Goal: Information Seeking & Learning: Learn about a topic

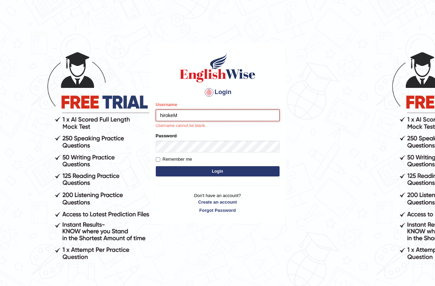
type input "hirokeM"
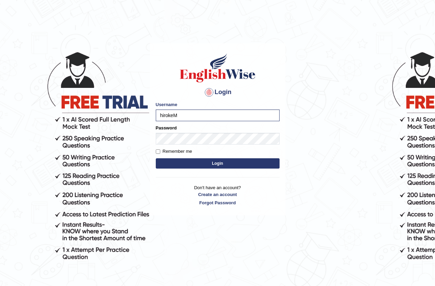
click at [227, 162] on button "Login" at bounding box center [218, 164] width 124 height 10
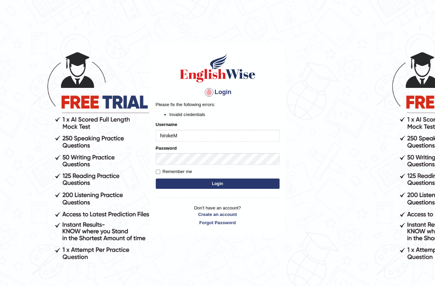
click at [173, 138] on input "hirokeM" at bounding box center [218, 136] width 124 height 12
type input "hirokaM"
click at [190, 182] on button "Login" at bounding box center [218, 184] width 124 height 10
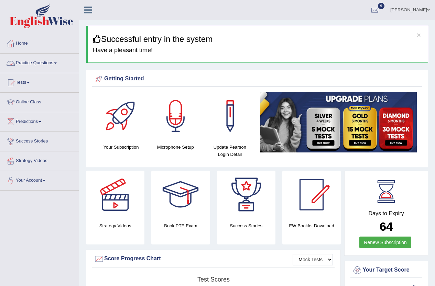
click at [36, 63] on link "Practice Questions" at bounding box center [39, 62] width 78 height 17
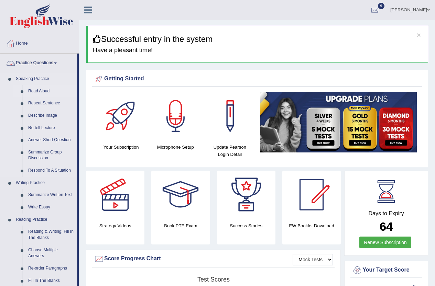
click at [44, 92] on link "Read Aloud" at bounding box center [51, 91] width 52 height 12
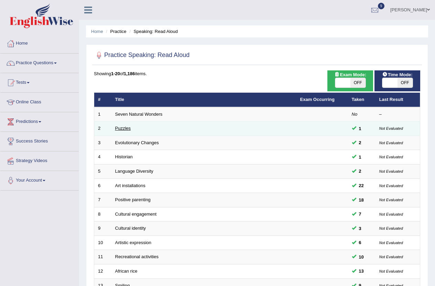
click at [128, 130] on link "Puzzles" at bounding box center [123, 128] width 16 height 5
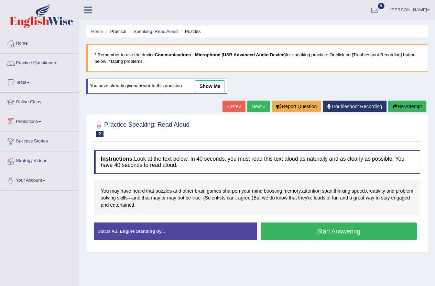
click at [212, 86] on link "show me" at bounding box center [210, 86] width 30 height 12
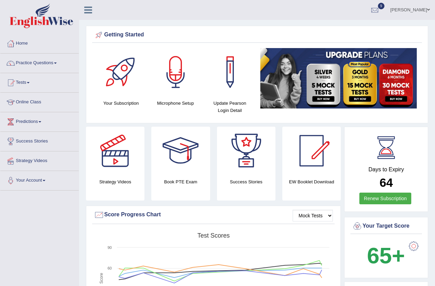
click at [21, 44] on link "Home" at bounding box center [39, 42] width 78 height 17
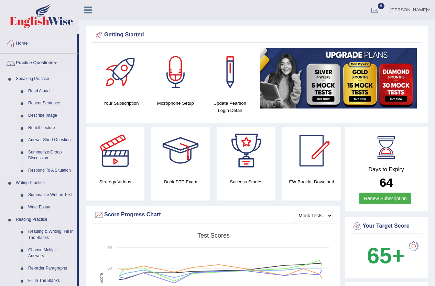
click at [36, 90] on link "Read Aloud" at bounding box center [51, 91] width 52 height 12
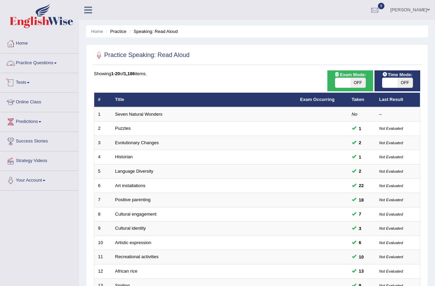
click at [27, 63] on link "Practice Questions" at bounding box center [39, 62] width 78 height 17
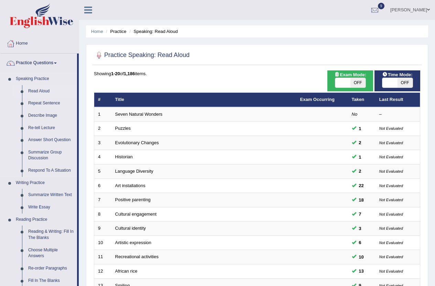
click at [39, 91] on link "Read Aloud" at bounding box center [51, 91] width 52 height 12
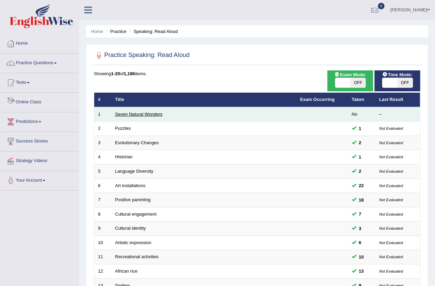
click at [141, 115] on link "Seven Natural Wonders" at bounding box center [138, 114] width 47 height 5
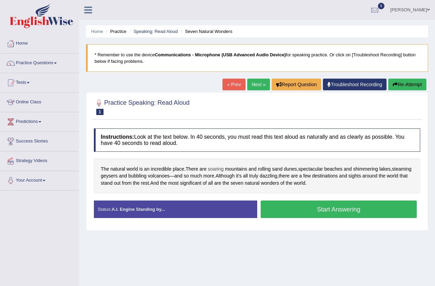
click at [216, 169] on span "soaring" at bounding box center [216, 169] width 16 height 7
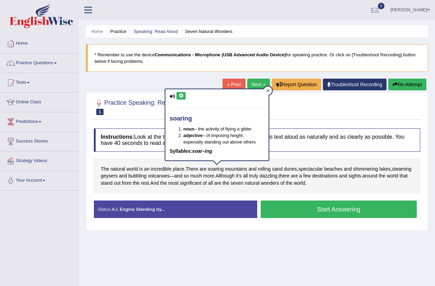
click at [270, 90] on icon at bounding box center [267, 90] width 3 height 3
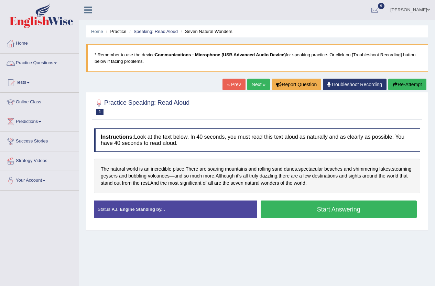
click at [32, 63] on link "Practice Questions" at bounding box center [39, 62] width 78 height 17
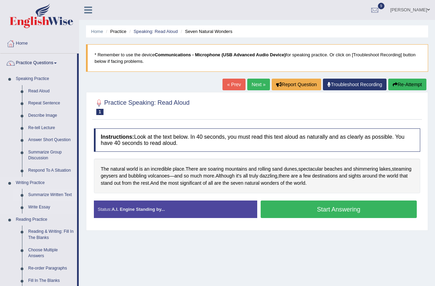
click at [57, 193] on link "Summarize Written Text" at bounding box center [51, 195] width 52 height 12
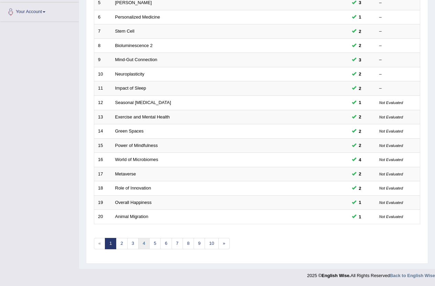
click at [149, 242] on link "4" at bounding box center [143, 243] width 11 height 11
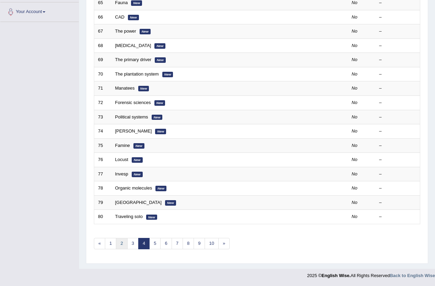
click at [125, 246] on link "2" at bounding box center [121, 243] width 11 height 11
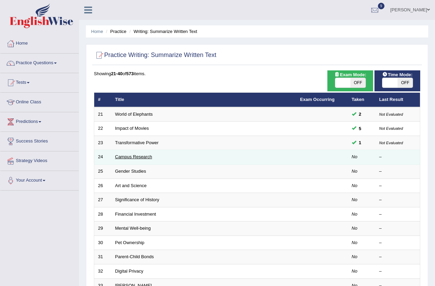
click at [132, 156] on link "Campus Research" at bounding box center [133, 156] width 37 height 5
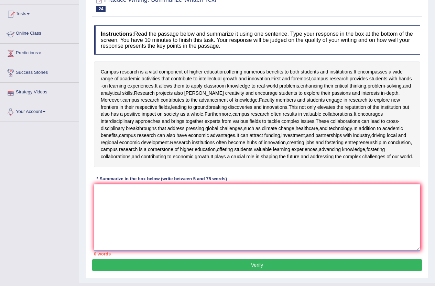
click at [157, 251] on textarea at bounding box center [257, 217] width 326 height 67
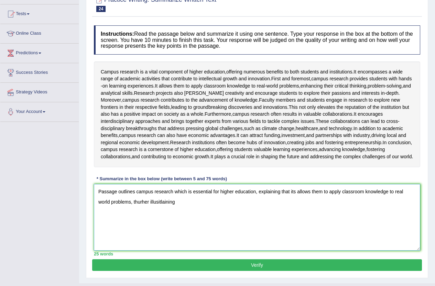
click at [160, 251] on textarea "Passage outlines campus research which is essential for higher education, expla…" at bounding box center [257, 217] width 326 height 67
click at [191, 251] on textarea "Passage outlines campus research which is essential for higher education, expla…" at bounding box center [257, 217] width 326 height 67
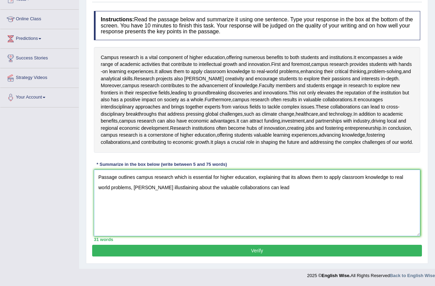
scroll to position [103, 0]
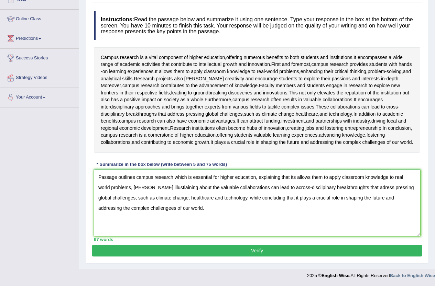
click at [140, 237] on textarea "Passage outlines campus research which is essential for higher education, expla…" at bounding box center [257, 203] width 326 height 67
click at [137, 230] on textarea "Passage outlines campus research which is essential for higher education, expla…" at bounding box center [257, 203] width 326 height 67
click at [137, 231] on textarea "Passage outlines campus research which is essential for higher education, expla…" at bounding box center [257, 203] width 326 height 67
click at [139, 231] on textarea "Passage outlines campus research which is essential for higher education, expla…" at bounding box center [257, 203] width 326 height 67
click at [159, 230] on textarea "Passage outlines campus research which is essential for higher education, expla…" at bounding box center [257, 203] width 326 height 67
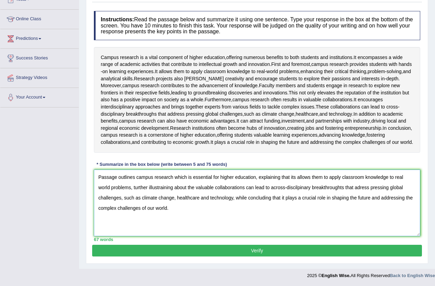
drag, startPoint x: 99, startPoint y: 221, endPoint x: 105, endPoint y: 221, distance: 5.9
click at [104, 221] on textarea "Passage outlines campus research which is essential for higher education, expla…" at bounding box center [257, 203] width 326 height 67
drag, startPoint x: 118, startPoint y: 227, endPoint x: 102, endPoint y: 218, distance: 18.0
click at [118, 226] on textarea "Passage outlines campus research which is essential for higher education, expla…" at bounding box center [257, 203] width 326 height 67
click at [98, 220] on textarea "Passage outlines campus research which is essential for higher education, expla…" at bounding box center [257, 203] width 326 height 67
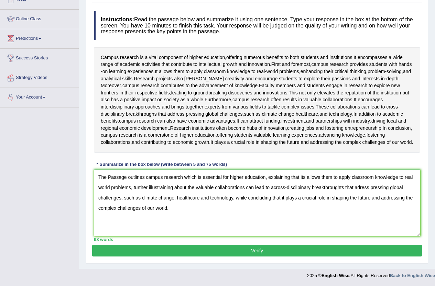
click at [111, 220] on textarea "The Passage outlines campus research which is essential for higher education, e…" at bounding box center [257, 203] width 326 height 67
click at [197, 237] on textarea "The passage outlines campus research which is essential for higher education, e…" at bounding box center [257, 203] width 326 height 67
click at [341, 230] on textarea "The passage outlines campus research which is essential for higher education, e…" at bounding box center [257, 203] width 326 height 67
click at [134, 231] on textarea "The passage outlines campus research which is essential for higher education, e…" at bounding box center [257, 203] width 326 height 67
click at [204, 237] on textarea "The passage outlines campus research which is essential for higher education, e…" at bounding box center [257, 203] width 326 height 67
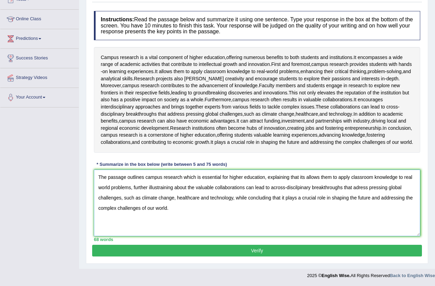
type textarea "The passage outlines campus research which is essential for higher education, e…"
click at [244, 250] on button "Verify" at bounding box center [257, 251] width 330 height 12
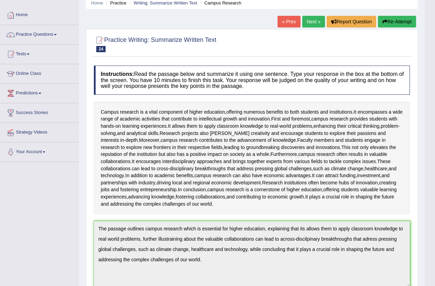
scroll to position [0, 0]
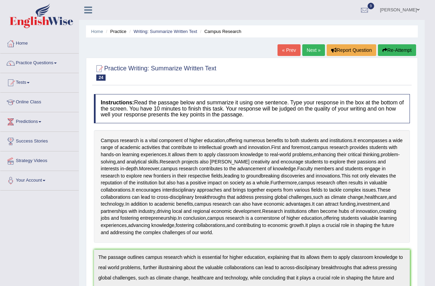
click at [389, 50] on button "Re-Attempt" at bounding box center [397, 50] width 38 height 12
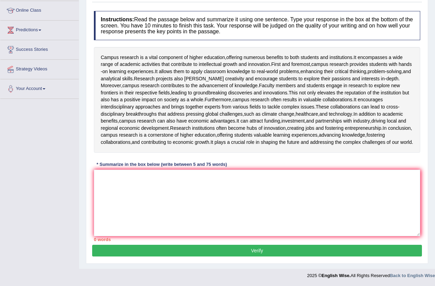
scroll to position [103, 0]
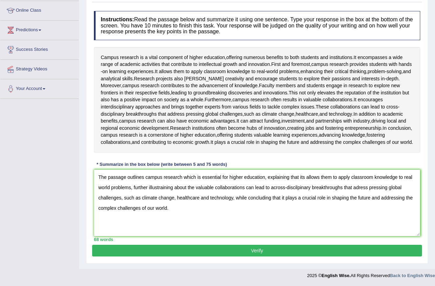
click at [172, 237] on textarea "The passage outlines campus research which is essential for higher education, e…" at bounding box center [257, 203] width 326 height 67
click at [307, 237] on textarea "The passage outlines campus research which is essential for higher education, e…" at bounding box center [257, 203] width 326 height 67
click at [271, 237] on textarea "The passage outlines campus research which is essential for higher education, e…" at bounding box center [257, 203] width 326 height 67
click at [291, 237] on textarea "The passage outlines campus research which is essential for higher education, e…" at bounding box center [257, 203] width 326 height 67
click at [292, 237] on textarea "The passage outlines campus research which is essential for higher education, e…" at bounding box center [257, 203] width 326 height 67
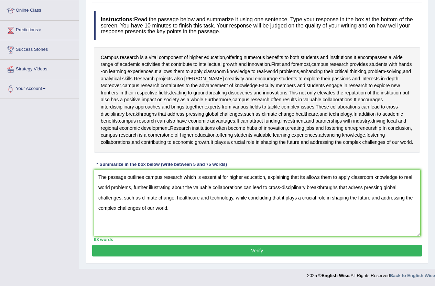
click at [353, 237] on textarea "The passage outlines campus research which is essential for higher education, e…" at bounding box center [257, 203] width 326 height 67
type textarea "The passage outlines campus research which is essential for higher education, e…"
click at [231, 249] on button "Verify" at bounding box center [257, 251] width 330 height 12
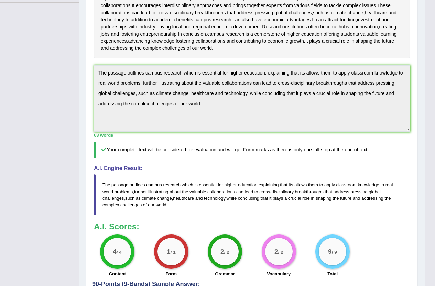
scroll to position [34, 0]
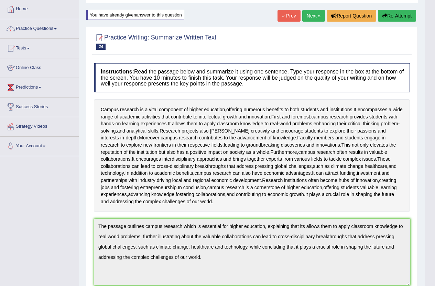
click at [307, 17] on link "Next »" at bounding box center [313, 16] width 23 height 12
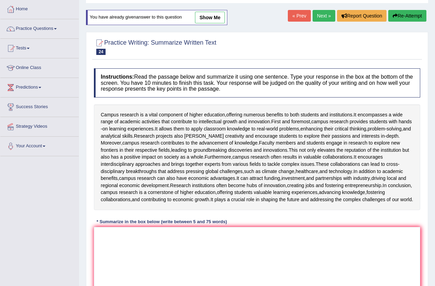
click at [324, 18] on link "Next »" at bounding box center [324, 16] width 23 height 12
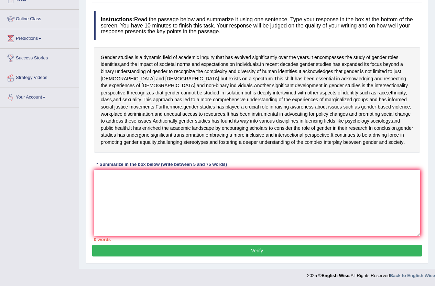
click at [202, 206] on textarea at bounding box center [257, 203] width 326 height 67
type textarea "g"
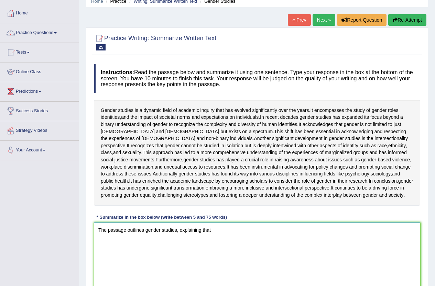
scroll to position [69, 0]
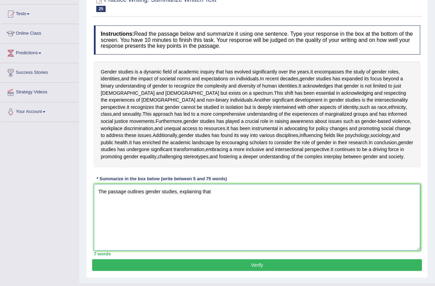
click at [235, 251] on textarea "The passage outlines gender studies, explaining that" at bounding box center [257, 217] width 326 height 67
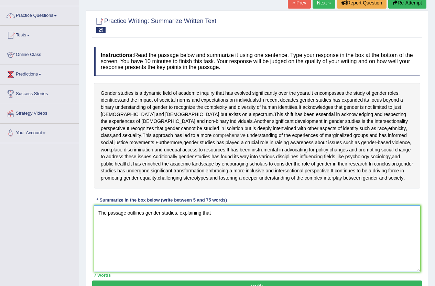
scroll to position [64, 0]
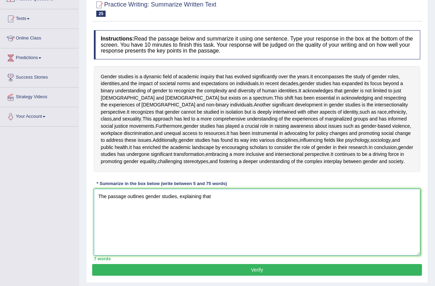
click at [242, 251] on textarea "The passage outlines gender studies, explaining that" at bounding box center [257, 222] width 326 height 67
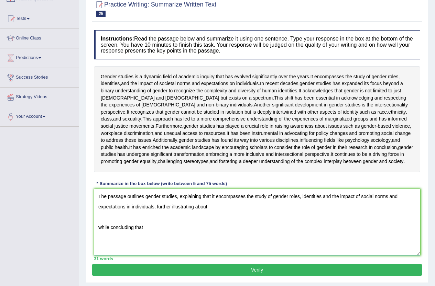
click at [210, 256] on textarea "The passage outlines gender studies, explaining that it encompasses the study o…" at bounding box center [257, 222] width 326 height 67
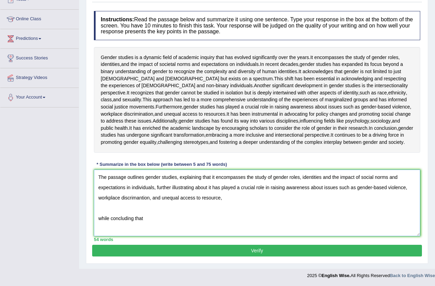
scroll to position [133, 0]
click at [98, 218] on textarea "The passage outlines gender studies, explaining that it encompasses the study o…" at bounding box center [257, 203] width 326 height 67
click at [281, 198] on textarea "The passage outlines gender studies, explaining that it encompasses the study o…" at bounding box center [257, 203] width 326 height 67
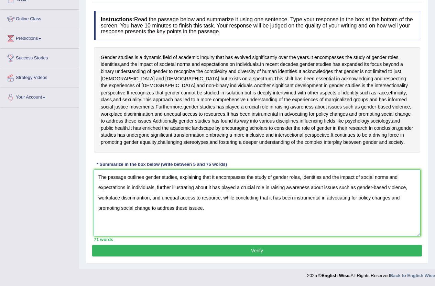
drag, startPoint x: 119, startPoint y: 199, endPoint x: 85, endPoint y: 199, distance: 34.0
click at [85, 199] on div "Home Practice Writing: Summarize Written Text Gender Studies « Prev Next » Repo…" at bounding box center [257, 93] width 356 height 352
click at [99, 198] on textarea "The passage outlines gender studies, explaining that it encompasses the study o…" at bounding box center [257, 203] width 326 height 67
type textarea "The passage outlines gender studies, explaining that it encompasses the study o…"
click at [263, 249] on button "Verify" at bounding box center [257, 251] width 330 height 12
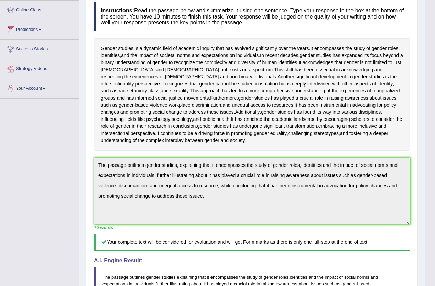
scroll to position [0, 0]
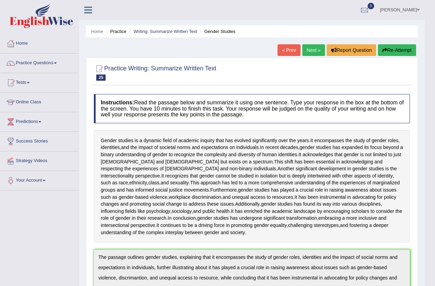
click at [398, 51] on button "Re-Attempt" at bounding box center [397, 50] width 38 height 12
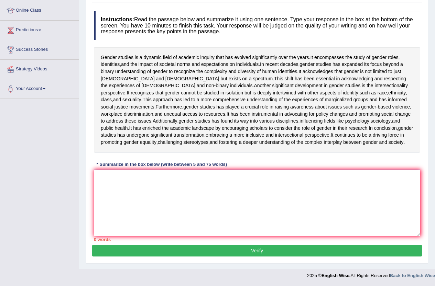
click at [99, 177] on textarea at bounding box center [257, 203] width 326 height 67
paste textarea "The passage outlines gender studies, explaining that it encompasses the study o…"
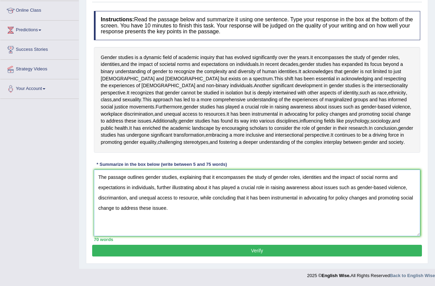
click at [126, 198] on textarea "The passage outlines gender studies, explaining that it encompasses the study o…" at bounding box center [257, 203] width 326 height 67
click at [110, 200] on textarea "The passage outlines gender studies, explaining that it encompasses the study o…" at bounding box center [257, 203] width 326 height 67
click at [112, 197] on textarea "The passage outlines gender studies, explaining that it encompasses the study o…" at bounding box center [257, 203] width 326 height 67
click at [180, 209] on textarea "The passage outlines gender studies, explaining that it encompasses the study o…" at bounding box center [257, 203] width 326 height 67
type textarea "The passage outlines gender studies, explaining that it encompasses the study o…"
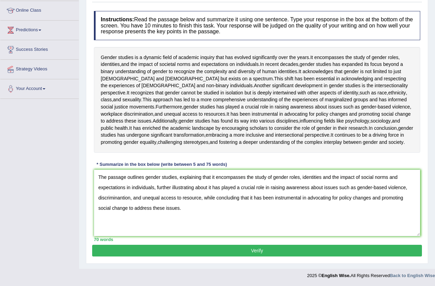
click at [236, 253] on button "Verify" at bounding box center [257, 251] width 330 height 12
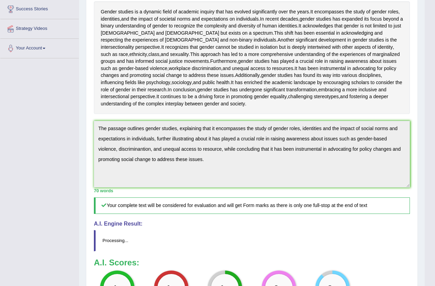
scroll to position [220, 0]
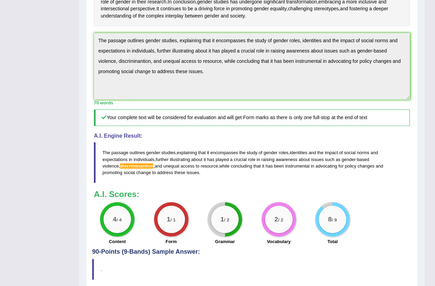
click at [87, 72] on div "Practice Writing: Summarize Written Text 25 Gender Studies Instructions: Read t…" at bounding box center [252, 66] width 332 height 450
click at [89, 88] on div "Practice Writing: Summarize Written Text 25 Gender Studies Instructions: Read t…" at bounding box center [252, 66] width 332 height 450
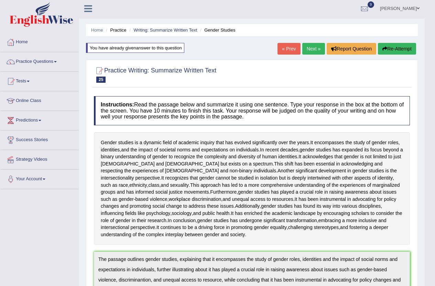
scroll to position [0, 0]
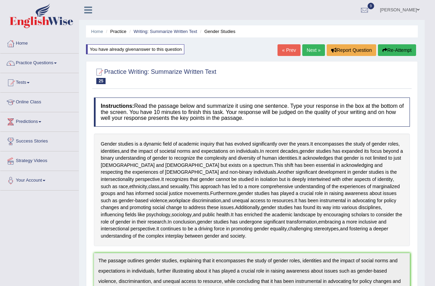
drag, startPoint x: 399, startPoint y: 51, endPoint x: 391, endPoint y: 51, distance: 7.9
click at [397, 51] on button "Re-Attempt" at bounding box center [397, 50] width 38 height 12
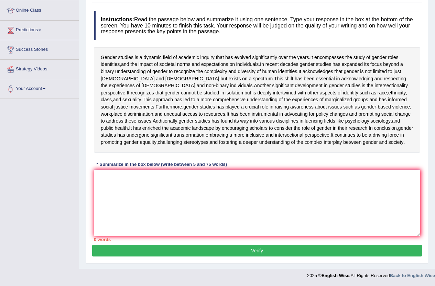
click at [117, 181] on textarea at bounding box center [257, 203] width 326 height 67
paste textarea "The passage outlines gender studies, explaining that it encompasses the study o…"
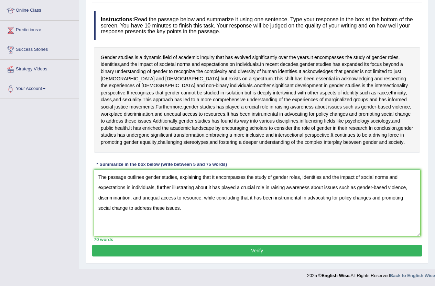
click at [122, 197] on textarea "The passage outlines gender studies, explaining that it encompasses the study o…" at bounding box center [257, 203] width 326 height 67
type textarea "The passage outlines gender studies, explaining that it encompasses the study o…"
click at [283, 252] on button "Verify" at bounding box center [257, 251] width 330 height 12
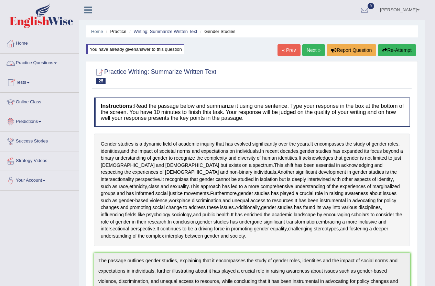
click at [25, 62] on link "Practice Questions" at bounding box center [39, 62] width 78 height 17
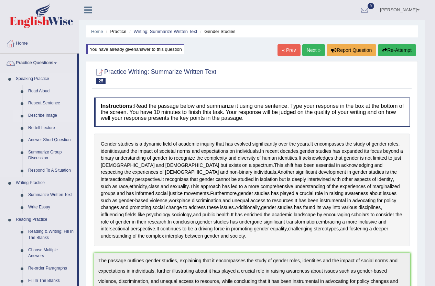
click at [40, 114] on link "Describe Image" at bounding box center [51, 116] width 52 height 12
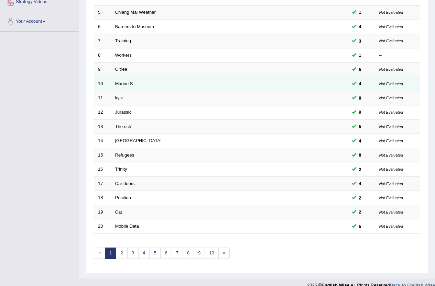
scroll to position [169, 0]
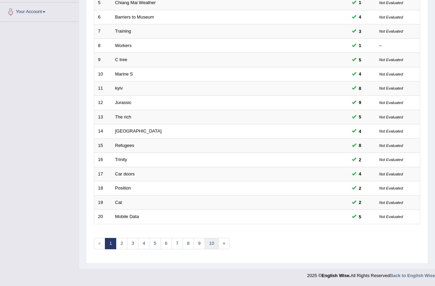
click at [211, 243] on link "10" at bounding box center [212, 243] width 14 height 11
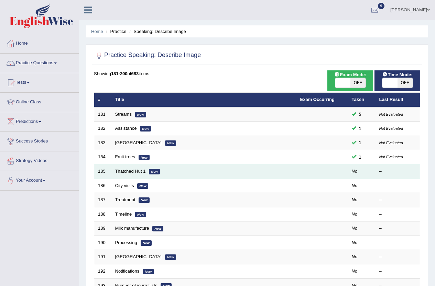
click at [130, 175] on td "Thatched Hut 1 New" at bounding box center [203, 172] width 185 height 14
click at [123, 172] on link "Thatched Hut 1" at bounding box center [130, 171] width 31 height 5
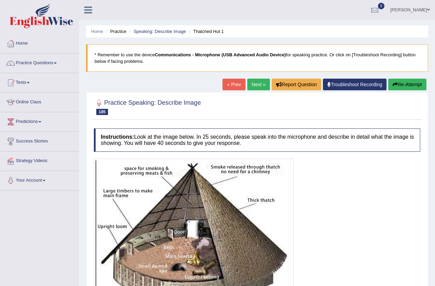
click at [259, 84] on link "Next »" at bounding box center [258, 85] width 23 height 12
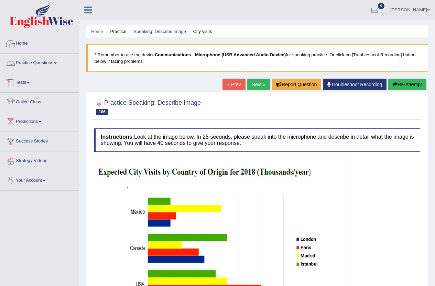
click at [26, 62] on link "Practice Questions" at bounding box center [39, 62] width 78 height 17
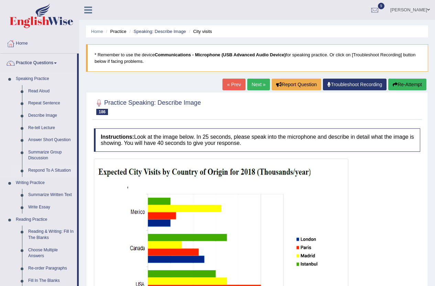
click at [50, 170] on link "Respond To A Situation" at bounding box center [51, 171] width 52 height 12
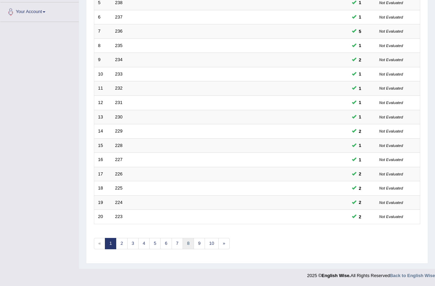
click at [189, 241] on link "8" at bounding box center [188, 243] width 11 height 11
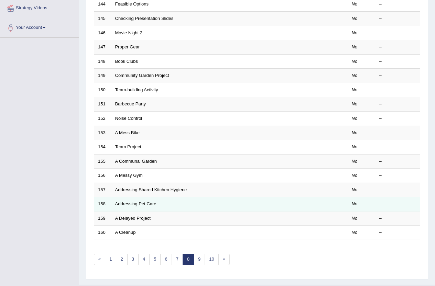
scroll to position [169, 0]
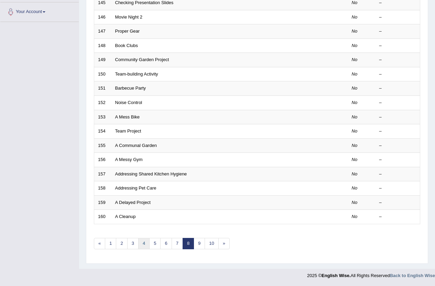
click at [142, 240] on link "4" at bounding box center [143, 243] width 11 height 11
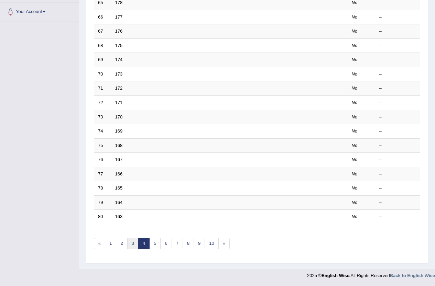
click at [132, 243] on link "3" at bounding box center [132, 243] width 11 height 11
click at [121, 245] on link "2" at bounding box center [121, 243] width 11 height 11
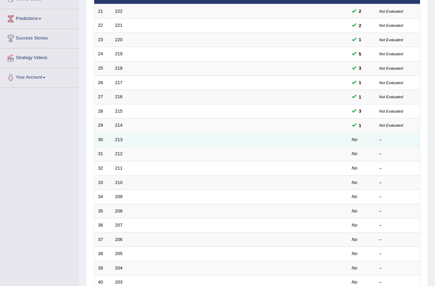
click at [119, 143] on td "213" at bounding box center [203, 140] width 185 height 14
click at [117, 139] on link "213" at bounding box center [119, 139] width 8 height 5
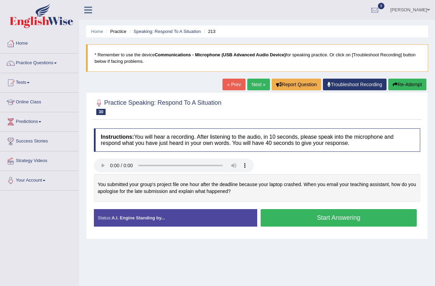
click at [358, 217] on button "Start Answering" at bounding box center [339, 218] width 156 height 18
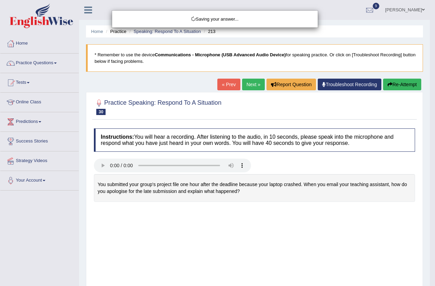
click at [343, 219] on body "Toggle navigation Home Practice Questions Speaking Practice Read Aloud Repeat S…" at bounding box center [217, 143] width 435 height 286
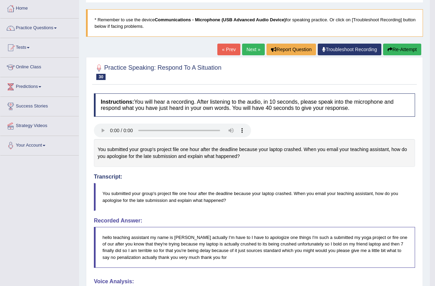
scroll to position [21, 0]
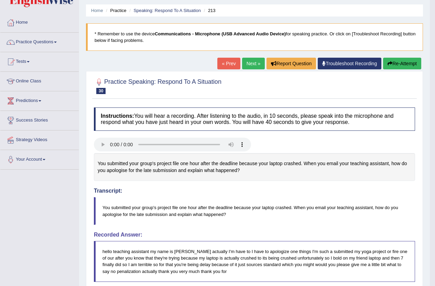
click at [404, 65] on button "Re-Attempt" at bounding box center [402, 64] width 38 height 12
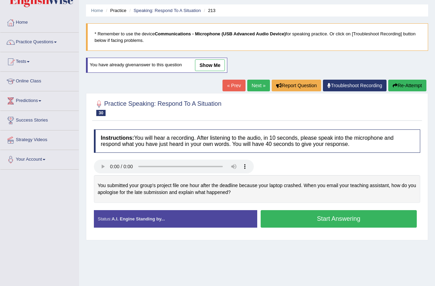
click at [302, 217] on button "Start Answering" at bounding box center [339, 219] width 156 height 18
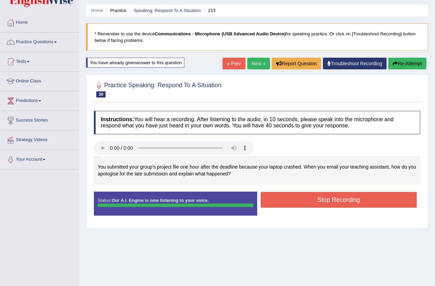
click at [327, 201] on div "Instructions: You will hear a recording. After listening to the audio, in 10 se…" at bounding box center [257, 166] width 330 height 117
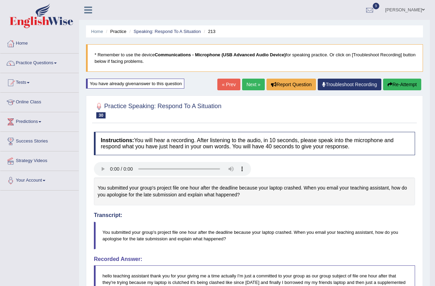
click at [249, 86] on link "Next »" at bounding box center [253, 85] width 23 height 12
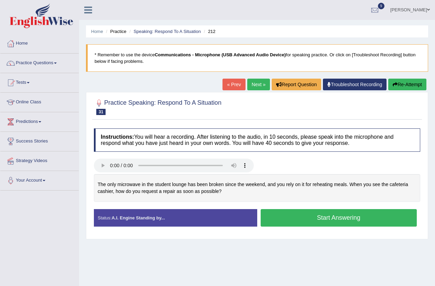
click at [307, 217] on button "Start Answering" at bounding box center [339, 218] width 156 height 18
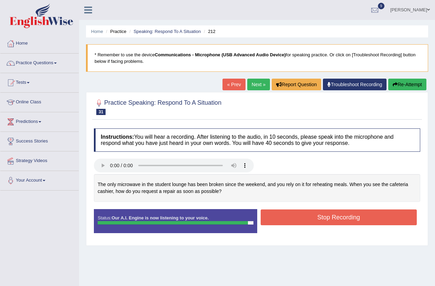
click at [316, 220] on button "Stop Recording" at bounding box center [339, 218] width 156 height 16
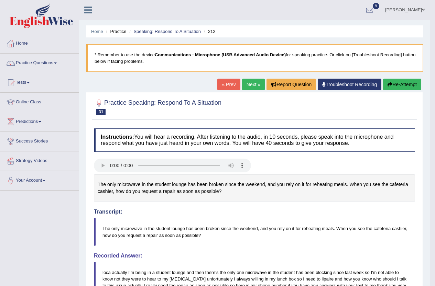
click at [406, 81] on button "Re-Attempt" at bounding box center [402, 85] width 38 height 12
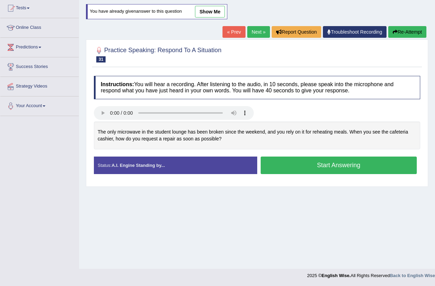
click at [337, 162] on button "Start Answering" at bounding box center [339, 166] width 156 height 18
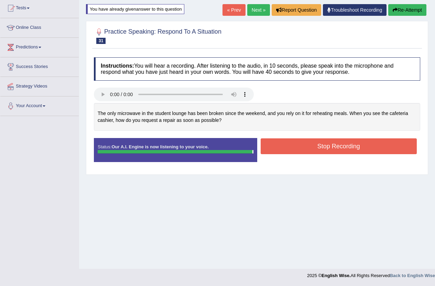
click at [340, 145] on button "Stop Recording" at bounding box center [339, 147] width 156 height 16
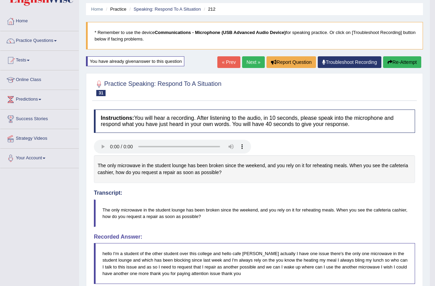
scroll to position [20, 0]
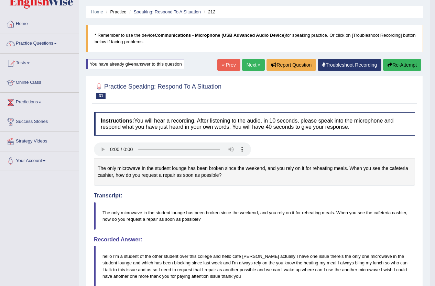
click at [400, 63] on button "Re-Attempt" at bounding box center [402, 65] width 38 height 12
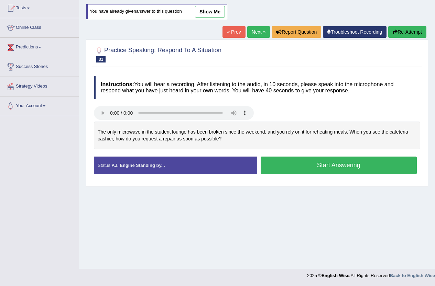
click at [306, 166] on button "Start Answering" at bounding box center [339, 166] width 156 height 18
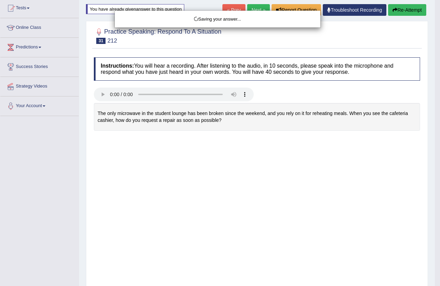
click at [280, 148] on div "Saving your answer..." at bounding box center [220, 143] width 440 height 286
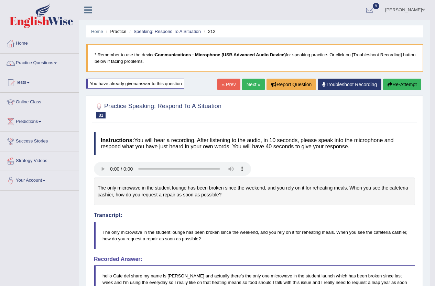
click at [397, 89] on button "Re-Attempt" at bounding box center [402, 85] width 38 height 12
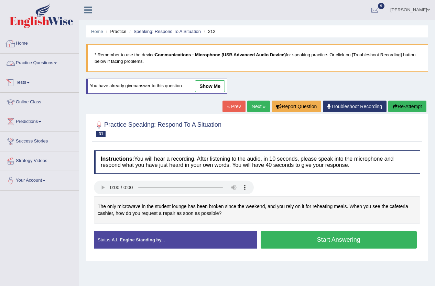
click at [36, 64] on link "Practice Questions" at bounding box center [39, 62] width 78 height 17
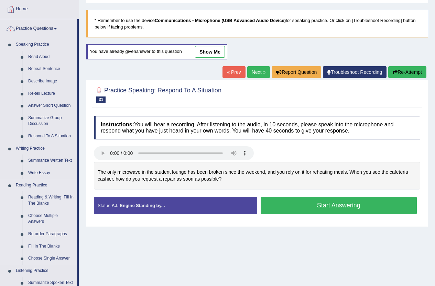
scroll to position [69, 0]
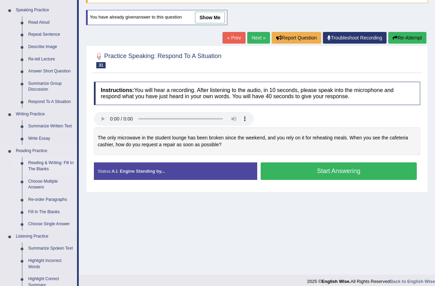
click at [35, 162] on link "Reading & Writing: Fill In The Blanks" at bounding box center [51, 166] width 52 height 18
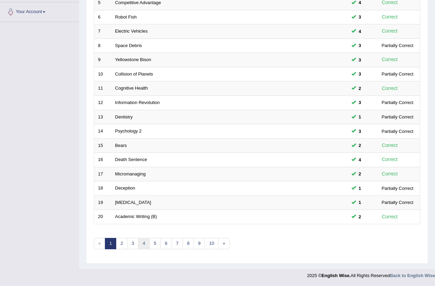
click at [145, 241] on link "4" at bounding box center [143, 243] width 11 height 11
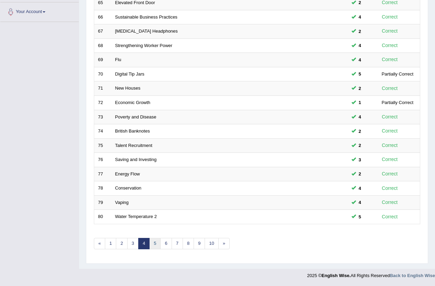
click at [155, 245] on link "5" at bounding box center [154, 243] width 11 height 11
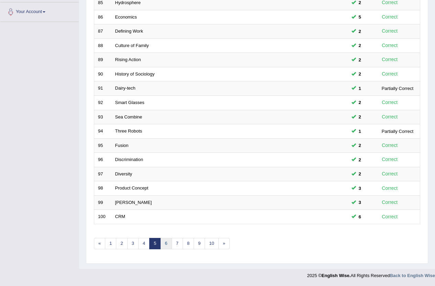
click at [165, 246] on link "6" at bounding box center [165, 243] width 11 height 11
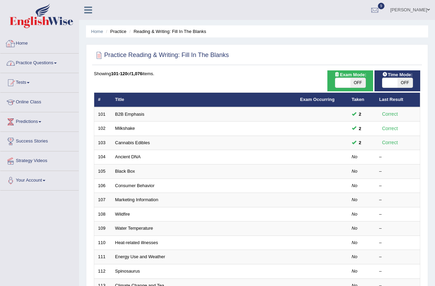
click at [43, 64] on link "Practice Questions" at bounding box center [39, 62] width 78 height 17
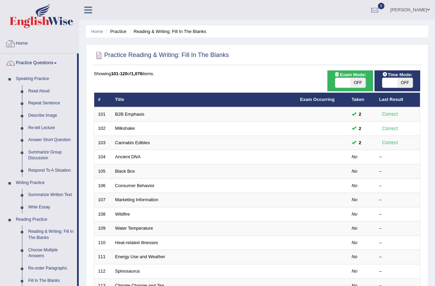
click at [24, 42] on link "Home" at bounding box center [39, 42] width 78 height 17
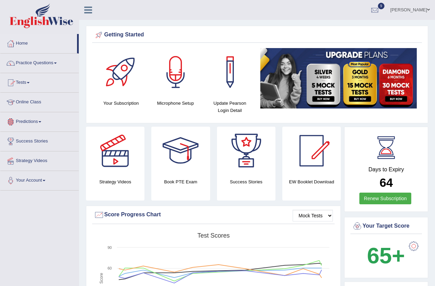
click at [39, 64] on link "Practice Questions" at bounding box center [39, 62] width 78 height 17
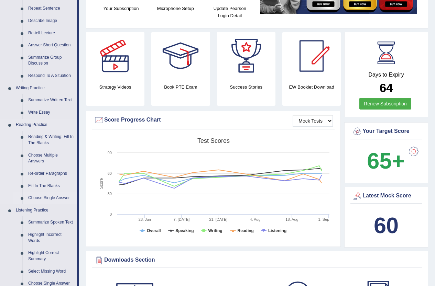
scroll to position [103, 0]
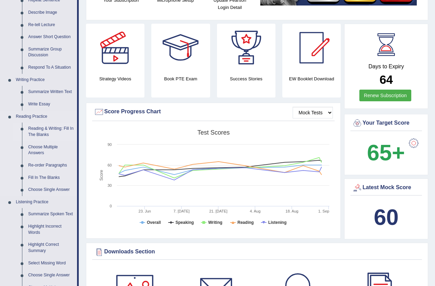
click at [46, 126] on link "Reading & Writing: Fill In The Blanks" at bounding box center [51, 132] width 52 height 18
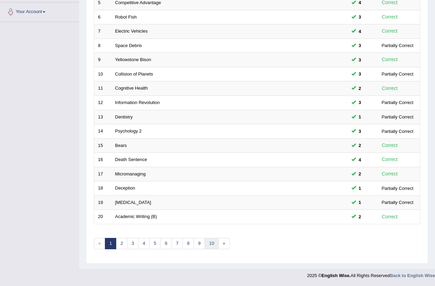
click at [209, 241] on link "10" at bounding box center [212, 243] width 14 height 11
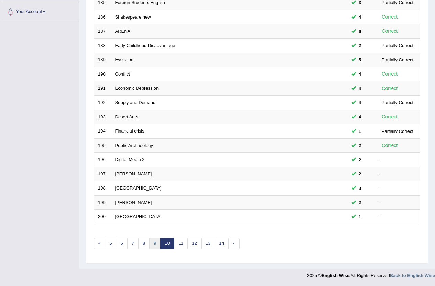
click at [156, 243] on link "9" at bounding box center [154, 243] width 11 height 11
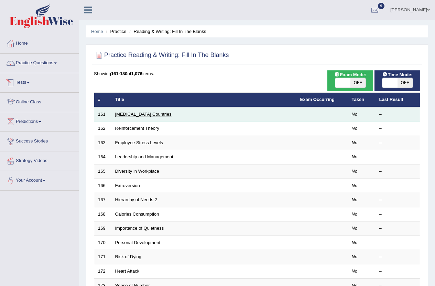
click at [123, 115] on link "Low-income Countries" at bounding box center [143, 114] width 56 height 5
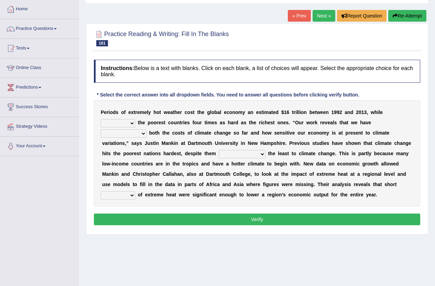
click at [119, 124] on select "defeated hitting hit defeating" at bounding box center [118, 123] width 34 height 8
select select "defeating"
click at [101, 119] on select "defeated hitting hit defeating" at bounding box center [118, 123] width 34 height 8
click at [123, 122] on select "defeated hitting hit defeating" at bounding box center [118, 123] width 34 height 8
click at [180, 120] on b "t" at bounding box center [180, 123] width 2 height 6
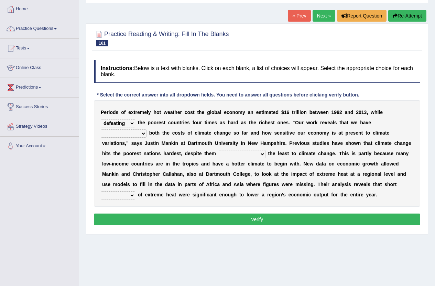
click at [136, 135] on select "underutilized underpinned underestimated underexposed" at bounding box center [124, 134] width 46 height 8
click at [101, 130] on select "underutilized underpinned underestimated underexposed" at bounding box center [124, 134] width 46 height 8
click at [136, 133] on select "underutilized underpinned underestimated underexposed" at bounding box center [124, 134] width 46 height 8
click at [101, 130] on select "underutilized underpinned underestimated underexposed" at bounding box center [124, 134] width 46 height 8
click at [121, 135] on select "underutilized underpinned underestimated underexposed" at bounding box center [124, 134] width 46 height 8
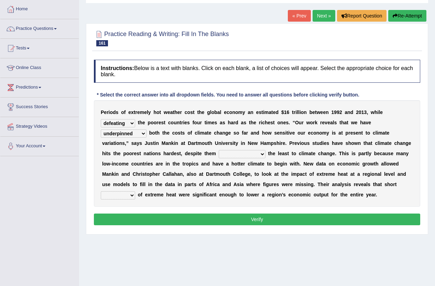
click at [101, 130] on select "underutilized underpinned underestimated underexposed" at bounding box center [124, 134] width 46 height 8
click at [132, 134] on select "underutilized underpinned underestimated underexposed" at bounding box center [124, 134] width 46 height 8
select select "underestimated"
click at [101, 130] on select "underutilized underpinned underestimated underexposed" at bounding box center [124, 134] width 46 height 8
click at [240, 154] on select "contributing permeating computing accommodating" at bounding box center [242, 154] width 47 height 8
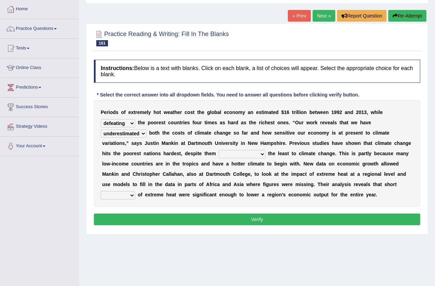
select select "contributing"
click at [219, 150] on select "contributing permeating computing accommodating" at bounding box center [242, 154] width 47 height 8
click at [112, 196] on select "spells effects lacks qualities" at bounding box center [118, 196] width 34 height 8
click at [101, 192] on select "spells effects lacks qualities" at bounding box center [118, 196] width 34 height 8
click at [123, 197] on select "spells effects lacks qualities" at bounding box center [118, 196] width 34 height 8
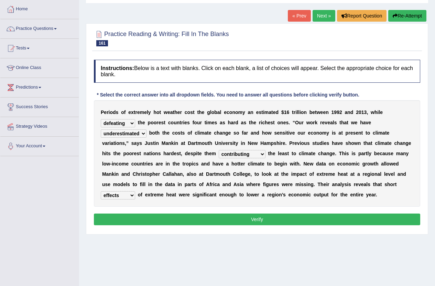
click at [158, 202] on div "P e r i o d s o f e x t r e m e l y h o t w e a t h e r c o s t t h e g l o b a…" at bounding box center [257, 153] width 326 height 107
click at [128, 196] on select "spells effects lacks qualities" at bounding box center [118, 196] width 34 height 8
click at [101, 192] on select "spells effects lacks qualities" at bounding box center [118, 196] width 34 height 8
click at [122, 198] on select "spells effects lacks qualities" at bounding box center [118, 196] width 34 height 8
select select "effects"
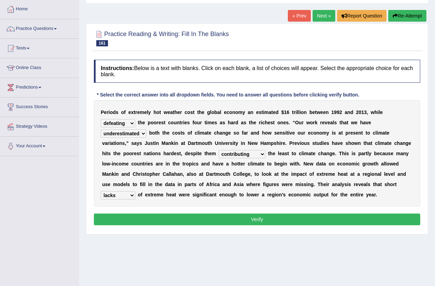
click at [101, 192] on select "spells effects lacks qualities" at bounding box center [118, 196] width 34 height 8
click at [121, 197] on select "spells effects lacks qualities" at bounding box center [118, 196] width 34 height 8
click at [101, 192] on select "spells effects lacks qualities" at bounding box center [118, 196] width 34 height 8
click at [128, 198] on select "spells effects lacks qualities" at bounding box center [118, 196] width 34 height 8
click at [175, 198] on div "P e r i o d s o f e x t r e m e l y h o t w e a t h e r c o s t t h e g l o b a…" at bounding box center [257, 153] width 326 height 107
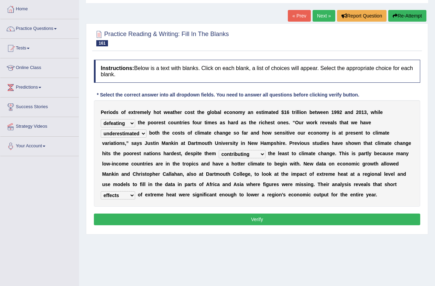
click at [269, 222] on button "Verify" at bounding box center [257, 220] width 326 height 12
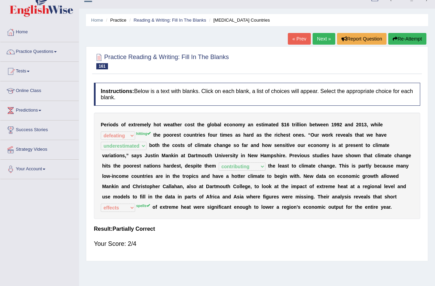
scroll to position [6, 0]
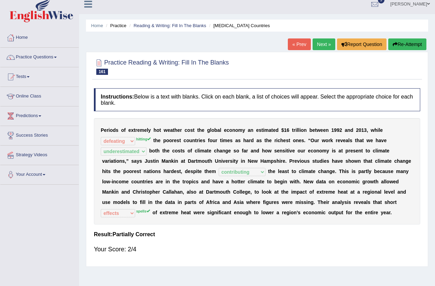
click at [417, 38] on div "Home Practice Reading & Writing: Fill In The Blanks Low-income Countries « Prev…" at bounding box center [257, 166] width 356 height 344
click at [407, 41] on button "Re-Attempt" at bounding box center [407, 45] width 38 height 12
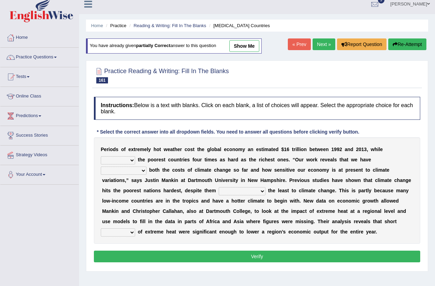
click at [126, 161] on select "defeated hitting hit defeating" at bounding box center [118, 160] width 34 height 8
select select "hitting"
click at [101, 156] on select "defeated hitting hit defeating" at bounding box center [118, 160] width 34 height 8
click at [137, 169] on select "underutilized underpinned underestimated underexposed" at bounding box center [124, 171] width 46 height 8
select select "underestimated"
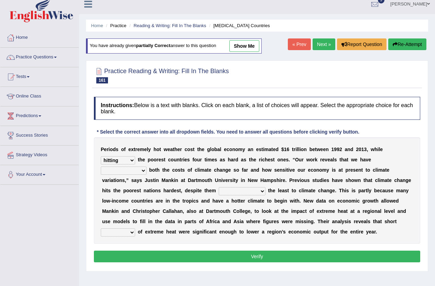
click at [101, 167] on select "underutilized underpinned underestimated underexposed" at bounding box center [124, 171] width 46 height 8
click at [244, 194] on select "contributing permeating computing accommodating" at bounding box center [242, 191] width 47 height 8
select select "contributing"
click at [219, 187] on select "contributing permeating computing accommodating" at bounding box center [242, 191] width 47 height 8
click at [117, 231] on select "spells effects lacks qualities" at bounding box center [118, 233] width 34 height 8
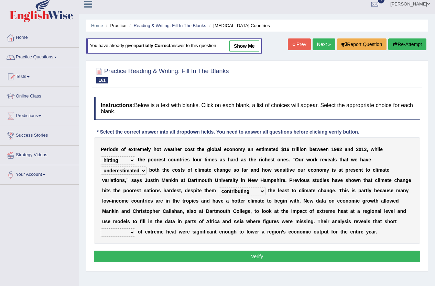
select select "spells"
click at [101, 229] on select "spells effects lacks qualities" at bounding box center [118, 233] width 34 height 8
click at [281, 259] on button "Verify" at bounding box center [257, 257] width 326 height 12
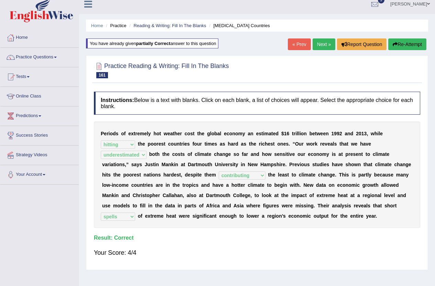
drag, startPoint x: 304, startPoint y: 44, endPoint x: 297, endPoint y: 44, distance: 6.2
click at [303, 44] on link "« Prev" at bounding box center [299, 45] width 23 height 12
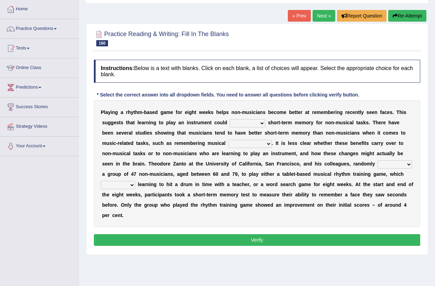
click at [247, 124] on select "improve disapprove approve deprove" at bounding box center [247, 123] width 35 height 8
select select "improve"
click at [230, 119] on select "improve disapprove approve deprove" at bounding box center [247, 123] width 35 height 8
click at [251, 145] on select "consequences prescience sequences existences" at bounding box center [249, 144] width 43 height 8
click at [266, 141] on select "consequences prescience sequences existences" at bounding box center [249, 144] width 43 height 8
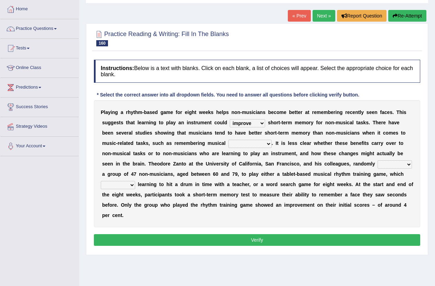
click at [260, 124] on select "improve disapprove approve deprove" at bounding box center [247, 123] width 35 height 8
click at [295, 124] on b "m" at bounding box center [297, 123] width 4 height 6
click at [264, 145] on select "consequences prescience sequences existences" at bounding box center [249, 144] width 43 height 8
select select "prescience"
click at [228, 140] on select "consequences prescience sequences existences" at bounding box center [249, 144] width 43 height 8
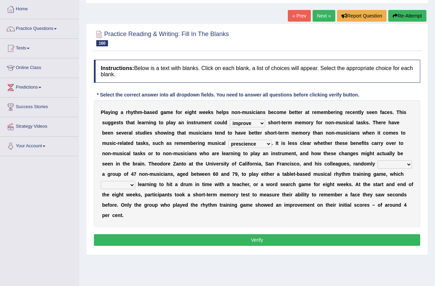
click at [262, 144] on select "consequences prescience sequences existences" at bounding box center [249, 144] width 43 height 8
click at [307, 164] on b "n" at bounding box center [307, 164] width 3 height 6
click at [403, 164] on select "assigned resigned designed cosigned" at bounding box center [395, 165] width 34 height 8
select select "assigned"
click at [378, 161] on select "assigned resigned designed cosigned" at bounding box center [395, 165] width 34 height 8
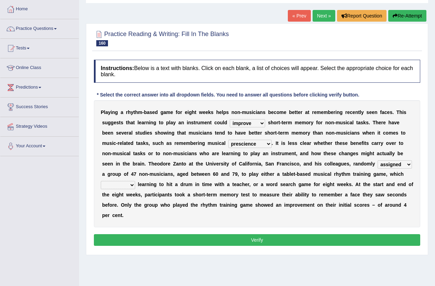
click at [122, 185] on select "formulates regulates saturates emulates" at bounding box center [118, 185] width 34 height 8
click at [101, 181] on select "formulates regulates saturates emulates" at bounding box center [118, 185] width 34 height 8
click at [128, 186] on select "formulates regulates saturates emulates" at bounding box center [118, 185] width 34 height 8
click at [101, 181] on select "formulates regulates saturates emulates" at bounding box center [118, 185] width 34 height 8
click at [130, 182] on select "formulates regulates saturates emulates" at bounding box center [118, 185] width 34 height 8
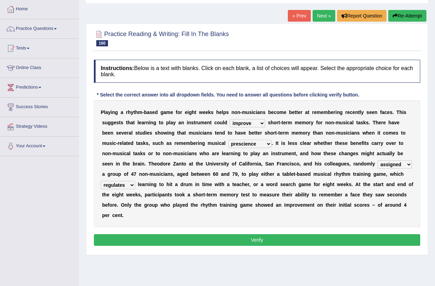
click at [101, 181] on select "formulates regulates saturates emulates" at bounding box center [118, 185] width 34 height 8
click at [132, 185] on select "formulates regulates saturates emulates" at bounding box center [118, 185] width 34 height 8
click at [101, 181] on select "formulates regulates saturates emulates" at bounding box center [118, 185] width 34 height 8
click at [132, 183] on select "formulates regulates saturates emulates" at bounding box center [118, 185] width 34 height 8
select select "regulates"
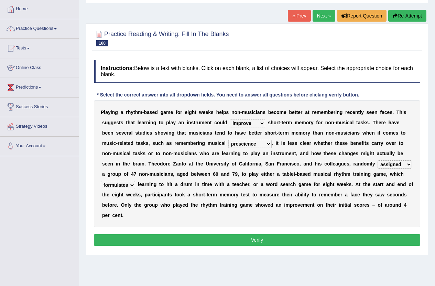
click at [101, 181] on select "formulates regulates saturates emulates" at bounding box center [118, 185] width 34 height 8
click at [253, 243] on button "Verify" at bounding box center [257, 240] width 326 height 12
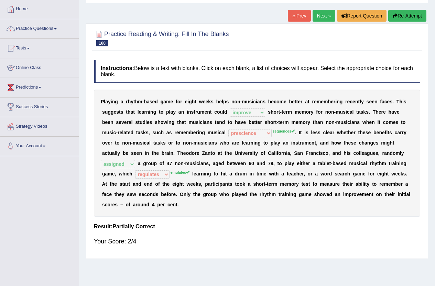
click at [421, 17] on button "Re-Attempt" at bounding box center [407, 16] width 38 height 12
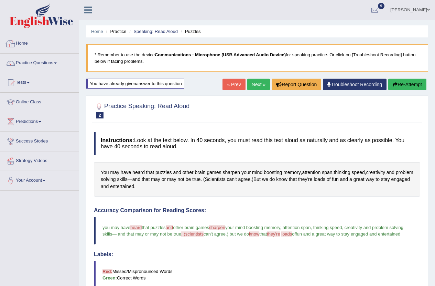
drag, startPoint x: 20, startPoint y: 41, endPoint x: 36, endPoint y: 19, distance: 26.9
click at [20, 41] on link "Home" at bounding box center [39, 42] width 78 height 17
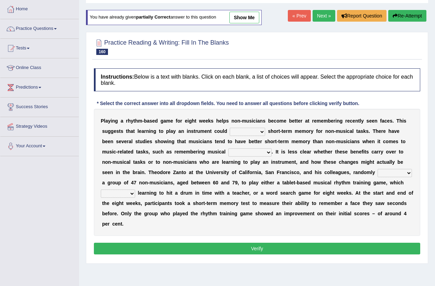
scroll to position [34, 0]
click at [250, 133] on select "improve disapprove approve deprove" at bounding box center [247, 132] width 35 height 8
select select "improve"
click at [230, 128] on select "improve disapprove approve deprove" at bounding box center [247, 132] width 35 height 8
click at [252, 155] on select "consequences prescience sequences existences" at bounding box center [249, 153] width 43 height 8
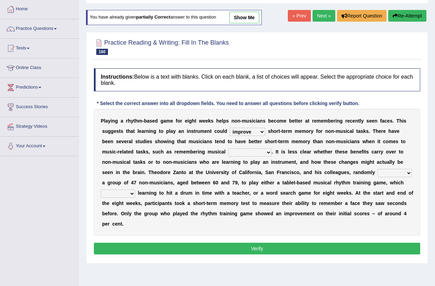
select select "prescience"
click at [228, 149] on select "consequences prescience sequences existences" at bounding box center [249, 153] width 43 height 8
click at [397, 174] on select "assigned resigned designed cosigned" at bounding box center [395, 173] width 34 height 8
select select "assigned"
click at [378, 169] on select "assigned resigned designed cosigned" at bounding box center [395, 173] width 34 height 8
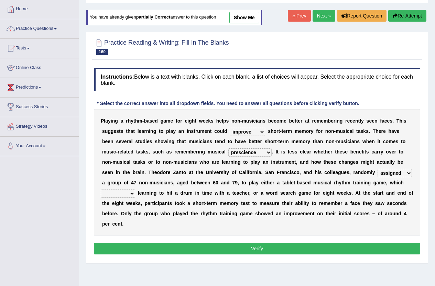
click at [240, 152] on select "consequences prescience sequences existences" at bounding box center [249, 153] width 43 height 8
select select "sequences"
click at [228, 149] on select "consequences prescience sequences existences" at bounding box center [249, 153] width 43 height 8
click at [127, 196] on select "formulates regulates saturates emulates" at bounding box center [118, 194] width 34 height 8
select select "emulates"
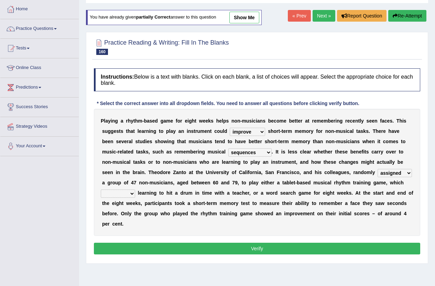
click at [101, 190] on select "formulates regulates saturates emulates" at bounding box center [118, 194] width 34 height 8
click at [216, 247] on button "Verify" at bounding box center [257, 249] width 326 height 12
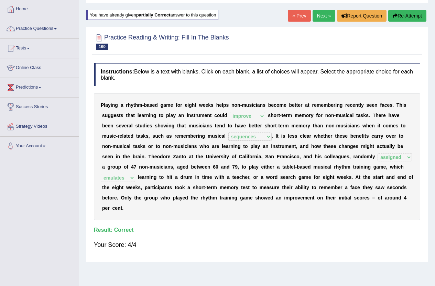
click at [398, 18] on button "Re-Attempt" at bounding box center [407, 16] width 38 height 12
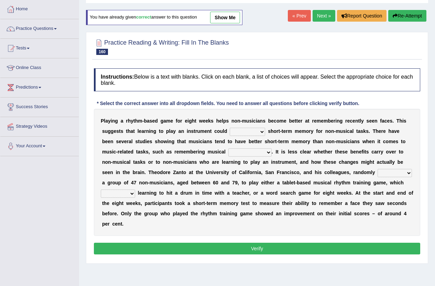
click at [126, 196] on select "formulates regulates saturates emulates" at bounding box center [118, 194] width 34 height 8
select select "emulates"
click at [101, 190] on select "formulates regulates saturates emulates" at bounding box center [118, 194] width 34 height 8
click at [398, 171] on select "assigned resigned designed cosigned" at bounding box center [395, 173] width 34 height 8
select select "assigned"
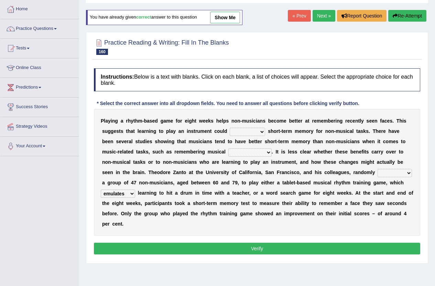
click at [378, 169] on select "assigned resigned designed cosigned" at bounding box center [395, 173] width 34 height 8
click at [255, 137] on div "P l a y i n g a r h y t h m - b a s e d g a m e f o r e i g h t w e e k s h e l…" at bounding box center [257, 172] width 326 height 127
click at [255, 132] on select "improve disapprove approve deprove" at bounding box center [247, 132] width 35 height 8
select select "improve"
click at [230, 128] on select "improve disapprove approve deprove" at bounding box center [247, 132] width 35 height 8
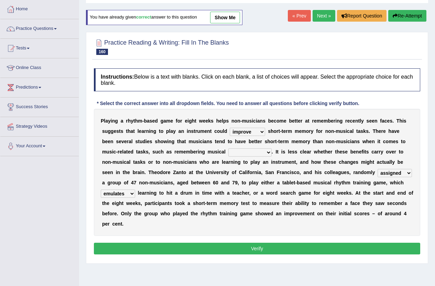
click at [253, 152] on select "consequences prescience sequences existences" at bounding box center [249, 153] width 43 height 8
select select "sequences"
click at [228, 149] on select "consequences prescience sequences existences" at bounding box center [249, 153] width 43 height 8
click at [229, 249] on button "Verify" at bounding box center [257, 249] width 326 height 12
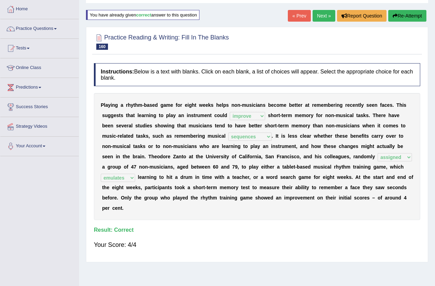
click at [301, 15] on link "« Prev" at bounding box center [299, 16] width 23 height 12
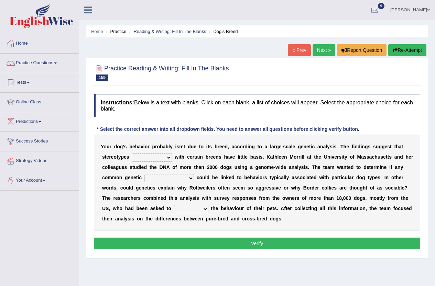
click at [152, 160] on select "associated appreciated dissociated indoctrinated" at bounding box center [152, 158] width 40 height 8
select select "associated"
click at [132, 154] on select "associated appreciated dissociated indoctrinated" at bounding box center [152, 158] width 40 height 8
click at [157, 176] on select "satisfactions accommodations variations adjudications" at bounding box center [169, 178] width 50 height 8
click at [144, 174] on select "satisfactions accommodations variations adjudications" at bounding box center [169, 178] width 50 height 8
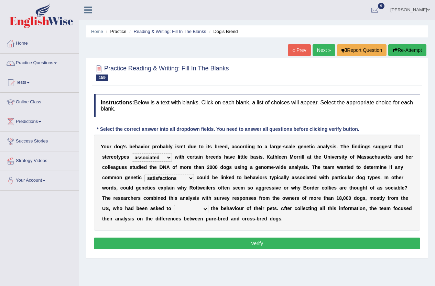
click at [185, 175] on select "satisfactions accommodations variations adjudications" at bounding box center [169, 178] width 50 height 8
click at [144, 174] on select "satisfactions accommodations variations adjudications" at bounding box center [169, 178] width 50 height 8
click at [182, 178] on select "satisfactions accommodations variations adjudications" at bounding box center [169, 178] width 50 height 8
select select "variations"
click at [144, 174] on select "satisfactions accommodations variations adjudications" at bounding box center [169, 178] width 50 height 8
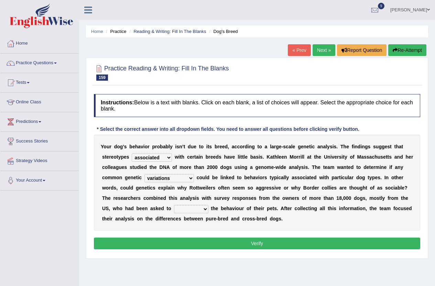
click at [198, 211] on select "entail detail retail curtail" at bounding box center [191, 209] width 34 height 8
select select "detail"
click at [174, 205] on select "entail detail retail curtail" at bounding box center [191, 209] width 34 height 8
click at [265, 245] on button "Verify" at bounding box center [257, 244] width 326 height 12
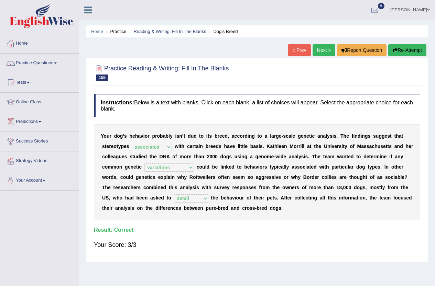
click at [300, 52] on link "« Prev" at bounding box center [299, 50] width 23 height 12
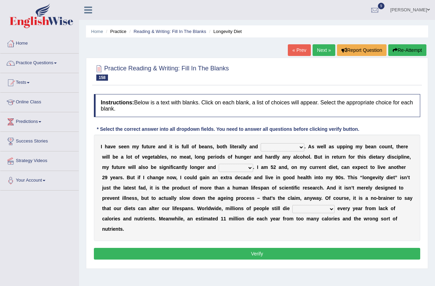
click at [273, 146] on select "significantly intriguingly mentally metaphorically" at bounding box center [283, 147] width 44 height 8
select select "metaphorically"
click at [261, 143] on select "significantly intriguingly mentally metaphorically" at bounding box center [283, 147] width 44 height 8
click at [233, 171] on select "ghastlier sightlier sprightlier meltier" at bounding box center [236, 168] width 34 height 8
select select "sprightlier"
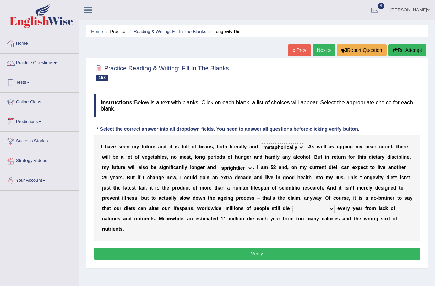
click at [219, 164] on select "ghastlier sightlier sprightlier meltier" at bounding box center [236, 168] width 34 height 8
click at [319, 208] on select "prematurely precisely professionally presumably" at bounding box center [313, 209] width 42 height 8
select select "prematurely"
click at [292, 205] on select "prematurely precisely professionally presumably" at bounding box center [313, 209] width 42 height 8
click at [317, 211] on select "prematurely precisely professionally presumably" at bounding box center [313, 209] width 42 height 8
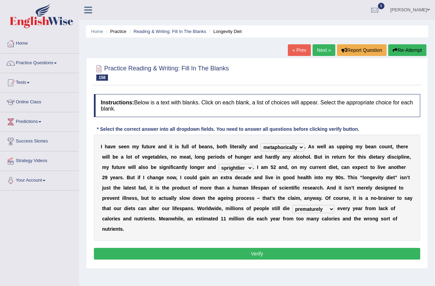
click at [369, 204] on div "I h a v e s e e n m y f u t u r e a n d i t i s f u l l o f b e a n s , b o t h…" at bounding box center [257, 188] width 326 height 107
click at [271, 256] on button "Verify" at bounding box center [257, 254] width 326 height 12
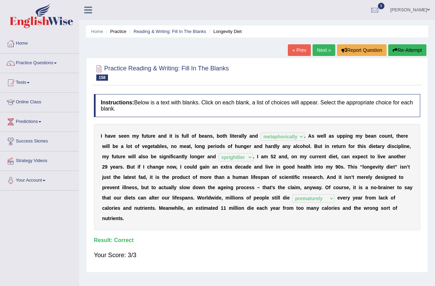
click at [326, 48] on link "Next »" at bounding box center [324, 50] width 23 height 12
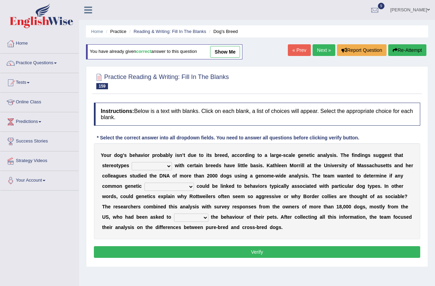
click at [289, 51] on link "« Prev" at bounding box center [299, 50] width 23 height 12
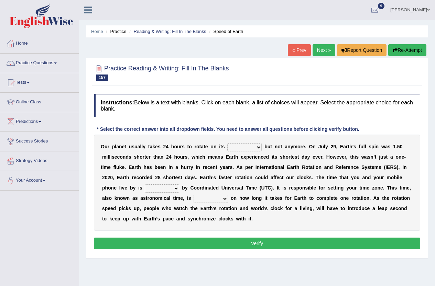
click at [233, 149] on select "axis sundial core surface" at bounding box center [244, 147] width 34 height 8
click at [227, 143] on select "axis sundial core surface" at bounding box center [244, 147] width 34 height 8
click at [251, 149] on select "axis sundial core surface" at bounding box center [244, 147] width 34 height 8
select select "axis"
click at [227, 143] on select "axis sundial core surface" at bounding box center [244, 147] width 34 height 8
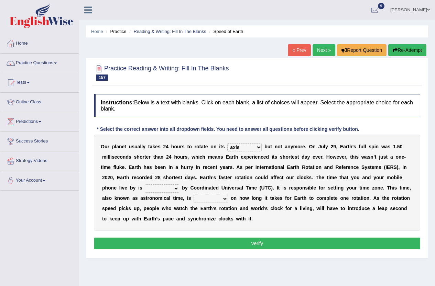
click at [157, 188] on select "delegated addicted dictated rotated" at bounding box center [162, 189] width 34 height 8
select select "delegated"
click at [145, 185] on select "delegated addicted dictated rotated" at bounding box center [162, 189] width 34 height 8
click at [210, 198] on select "dependent focused born available" at bounding box center [211, 199] width 34 height 8
select select "focused"
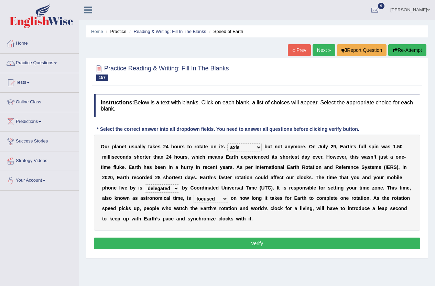
click at [194, 195] on select "dependent focused born available" at bounding box center [211, 199] width 34 height 8
click at [239, 245] on button "Verify" at bounding box center [257, 244] width 326 height 12
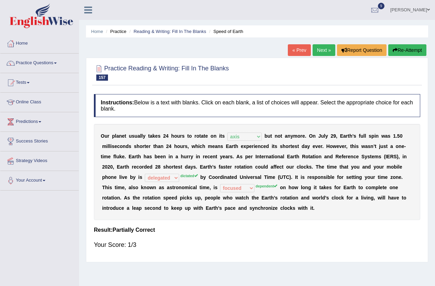
drag, startPoint x: 404, startPoint y: 47, endPoint x: 400, endPoint y: 48, distance: 4.7
click at [403, 47] on button "Re-Attempt" at bounding box center [407, 50] width 38 height 12
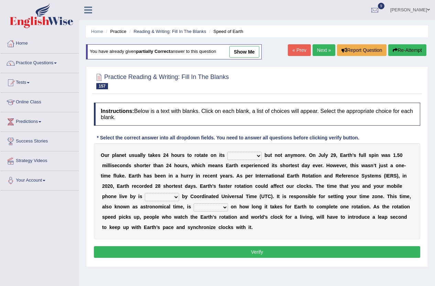
select select "axis"
click at [227, 152] on select "axis sundial core surface" at bounding box center [244, 156] width 34 height 8
click at [166, 197] on select "delegated addicted dictated rotated" at bounding box center [162, 197] width 34 height 8
select select "dictated"
click at [145, 193] on select "delegated addicted dictated rotated" at bounding box center [162, 197] width 34 height 8
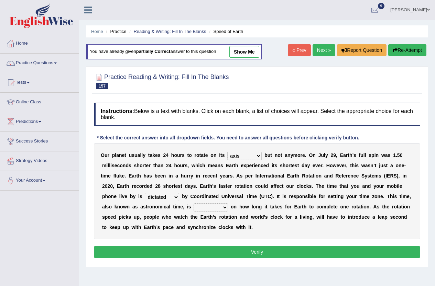
click at [179, 196] on select "delegated addicted dictated rotated" at bounding box center [162, 197] width 34 height 8
click at [145, 193] on select "delegated addicted dictated rotated" at bounding box center [162, 197] width 34 height 8
click at [210, 209] on select "dependent focused born available" at bounding box center [211, 208] width 34 height 8
select select "dependent"
click at [194, 204] on select "dependent focused born available" at bounding box center [211, 208] width 34 height 8
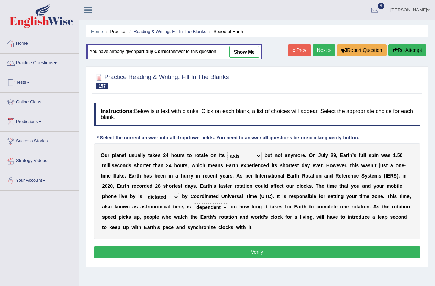
click at [270, 256] on button "Verify" at bounding box center [257, 253] width 326 height 12
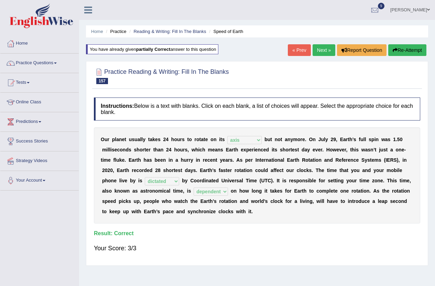
click at [293, 52] on link "« Prev" at bounding box center [299, 50] width 23 height 12
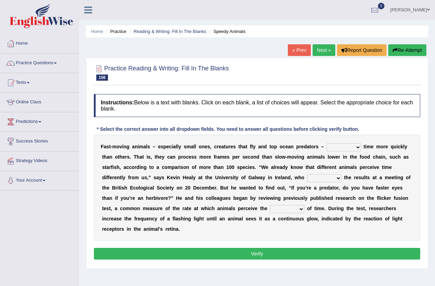
click at [338, 150] on select "deceive perceive conceive receive" at bounding box center [344, 147] width 34 height 8
select select "perceive"
click at [327, 143] on select "deceive perceive conceive receive" at bounding box center [344, 147] width 34 height 8
click at [333, 178] on select "absented presented resented assented" at bounding box center [324, 178] width 34 height 8
select select "presented"
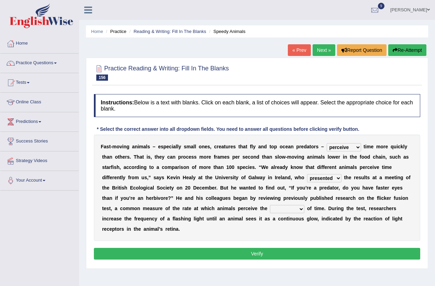
click at [307, 174] on select "absented presented resented assented" at bounding box center [324, 178] width 34 height 8
click at [339, 178] on select "absented presented resented assented" at bounding box center [324, 178] width 34 height 8
click at [379, 196] on b "l" at bounding box center [379, 199] width 1 height 6
click at [293, 210] on select "passage massage message paragraph" at bounding box center [287, 209] width 34 height 8
select select "passage"
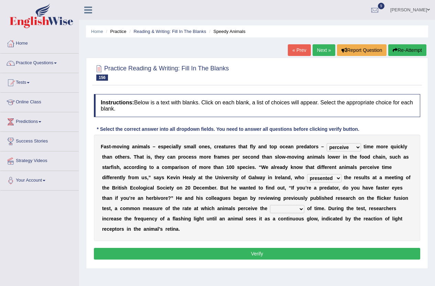
click at [270, 205] on select "passage massage message paragraph" at bounding box center [287, 209] width 34 height 8
click at [356, 148] on select "deceive perceive conceive receive" at bounding box center [344, 147] width 34 height 8
click at [327, 143] on select "deceive perceive conceive receive" at bounding box center [344, 147] width 34 height 8
click at [348, 148] on select "deceive perceive conceive receive" at bounding box center [344, 147] width 34 height 8
click at [327, 143] on select "deceive perceive conceive receive" at bounding box center [344, 147] width 34 height 8
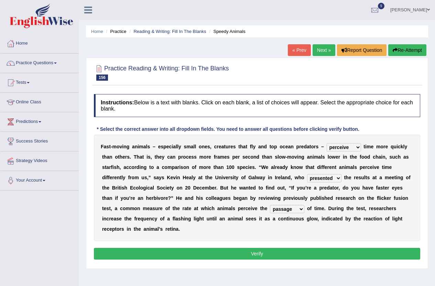
click at [354, 147] on select "deceive perceive conceive receive" at bounding box center [344, 147] width 34 height 8
select select "receive"
click at [327, 143] on select "deceive perceive conceive receive" at bounding box center [344, 147] width 34 height 8
click at [288, 252] on button "Verify" at bounding box center [257, 254] width 326 height 12
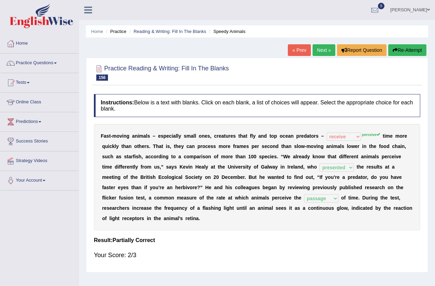
click at [408, 47] on button "Re-Attempt" at bounding box center [407, 50] width 38 height 12
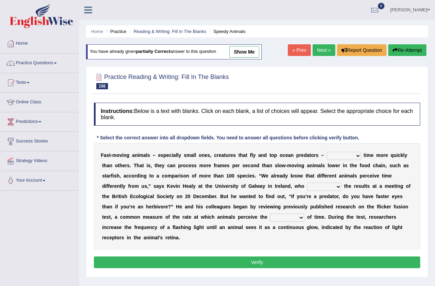
click at [352, 152] on select "deceive perceive conceive receive" at bounding box center [344, 156] width 34 height 8
select select "perceive"
click at [327, 152] on select "deceive perceive conceive receive" at bounding box center [344, 156] width 34 height 8
drag, startPoint x: 326, startPoint y: 188, endPoint x: 323, endPoint y: 186, distance: 3.7
click at [326, 188] on select "absented presented resented assented" at bounding box center [324, 187] width 34 height 8
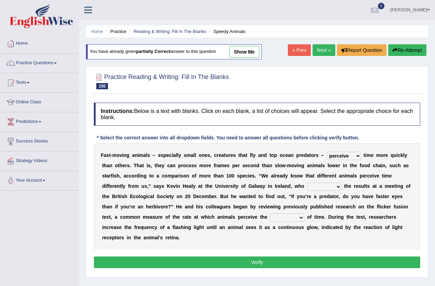
select select "presented"
click at [307, 183] on select "absented presented resented assented" at bounding box center [324, 187] width 34 height 8
click at [293, 217] on select "passage massage message paragraph" at bounding box center [287, 218] width 34 height 8
select select "passage"
click at [270, 214] on select "passage massage message paragraph" at bounding box center [287, 218] width 34 height 8
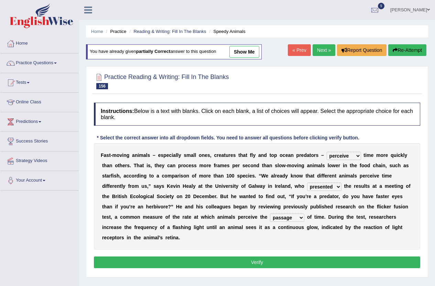
click at [279, 262] on button "Verify" at bounding box center [257, 263] width 326 height 12
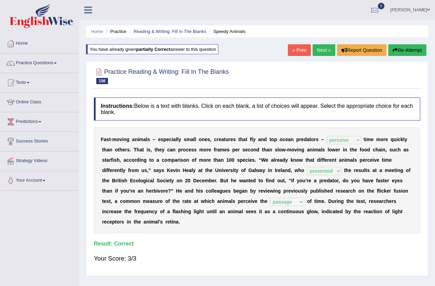
click at [300, 49] on link "« Prev" at bounding box center [299, 50] width 23 height 12
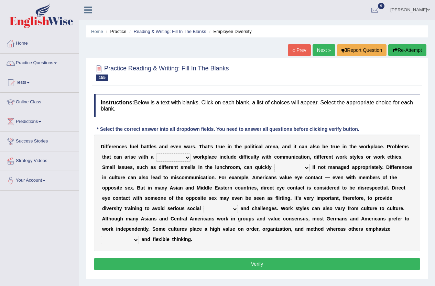
click at [178, 158] on select "traverse diverse disperse perverse" at bounding box center [173, 158] width 34 height 8
select select "diverse"
click at [156, 154] on select "traverse diverse disperse perverse" at bounding box center [173, 158] width 34 height 8
click at [177, 157] on select "traverse diverse disperse perverse" at bounding box center [173, 158] width 34 height 8
click at [206, 152] on div "D i f f e r e n c e s f u e l b a t t l e s a n d e v e n w a r s . T h a t ’ s…" at bounding box center [257, 193] width 326 height 117
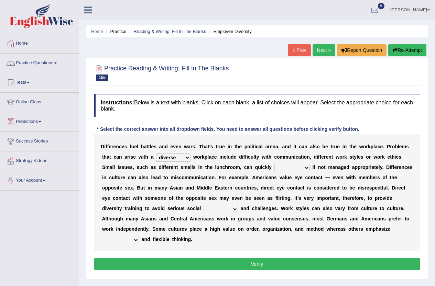
click at [289, 171] on select "particulate escalate formulate extrapolate" at bounding box center [291, 168] width 35 height 8
select select "escalate"
click at [274, 164] on select "particulate escalate formulate extrapolate" at bounding box center [291, 168] width 35 height 8
click at [218, 209] on select "chapters moisture gaffes gaits" at bounding box center [221, 209] width 34 height 8
select select "gaffes"
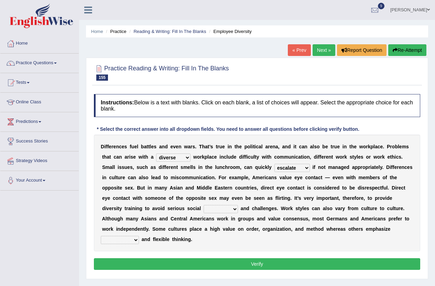
click at [204, 205] on select "chapters moisture gaffes gaits" at bounding box center [221, 209] width 34 height 8
click at [114, 241] on select "radioactivity uncertainty seasonality spontaneity" at bounding box center [120, 240] width 38 height 8
select select "spontaneity"
click at [101, 236] on select "radioactivity uncertainty seasonality spontaneity" at bounding box center [120, 240] width 38 height 8
click at [240, 267] on button "Verify" at bounding box center [257, 265] width 326 height 12
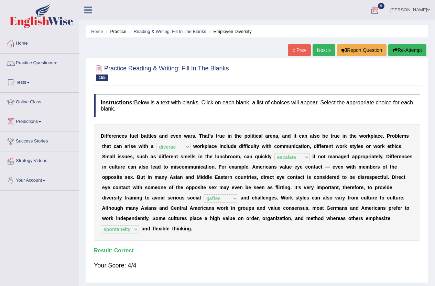
click at [411, 51] on button "Re-Attempt" at bounding box center [407, 50] width 38 height 12
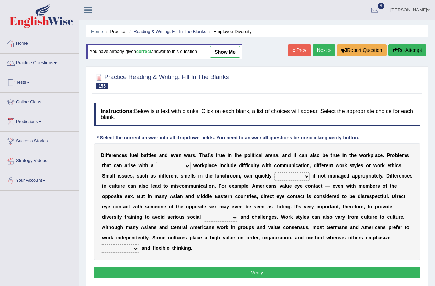
click at [181, 169] on select "traverse diverse disperse perverse" at bounding box center [173, 166] width 34 height 8
select select "diverse"
click at [156, 162] on select "traverse diverse disperse perverse" at bounding box center [173, 166] width 34 height 8
click at [302, 175] on select "particulate escalate formulate extrapolate" at bounding box center [291, 177] width 35 height 8
select select "escalate"
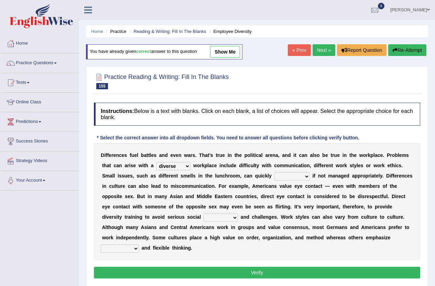
click at [274, 173] on select "particulate escalate formulate extrapolate" at bounding box center [291, 177] width 35 height 8
click at [223, 216] on select "chapters moisture gaffes gaits" at bounding box center [221, 218] width 34 height 8
select select "gaffes"
click at [204, 214] on select "chapters moisture gaffes gaits" at bounding box center [221, 218] width 34 height 8
click at [128, 245] on select "radioactivity uncertainty seasonality spontaneity" at bounding box center [120, 249] width 38 height 8
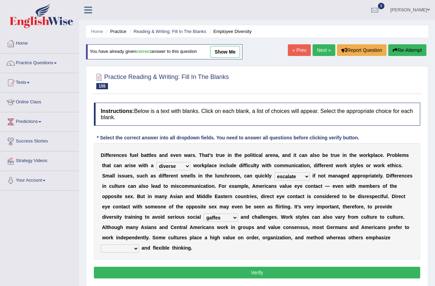
select select "spontaneity"
click at [101, 245] on select "radioactivity uncertainty seasonality spontaneity" at bounding box center [120, 249] width 38 height 8
click at [278, 272] on button "Verify" at bounding box center [257, 273] width 326 height 12
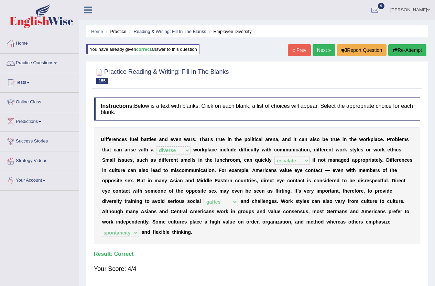
click at [296, 48] on link "« Prev" at bounding box center [299, 50] width 23 height 12
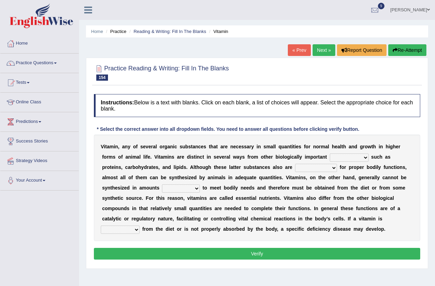
click at [342, 157] on select "compounds commitment accomplices sedatives" at bounding box center [349, 158] width 39 height 8
select select "compounds"
click at [330, 154] on select "compounds commitment accomplices sedatives" at bounding box center [349, 158] width 39 height 8
click at [320, 168] on select "indispensable insatiable inadequate inadvertent" at bounding box center [316, 168] width 42 height 8
select select "indispensable"
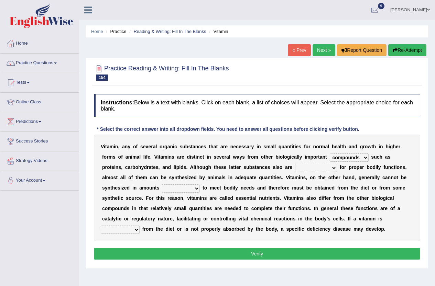
click at [295, 164] on select "indispensable insatiable inadequate inadvertent" at bounding box center [316, 168] width 42 height 8
click at [180, 188] on select "sufficient insufficient ignitable accountable" at bounding box center [181, 189] width 38 height 8
select select "sufficient"
click at [162, 185] on select "sufficient insufficient ignitable accountable" at bounding box center [181, 189] width 38 height 8
click at [114, 231] on select "absent abated omnipresent present" at bounding box center [120, 230] width 39 height 8
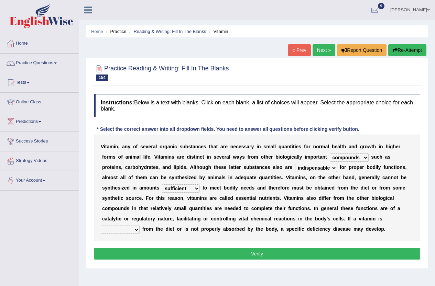
select select "absent"
click at [101, 226] on select "absent abated omnipresent present" at bounding box center [120, 230] width 39 height 8
click at [287, 254] on button "Verify" at bounding box center [257, 254] width 326 height 12
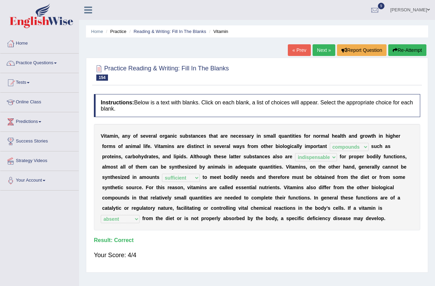
click at [296, 51] on link "« Prev" at bounding box center [299, 50] width 23 height 12
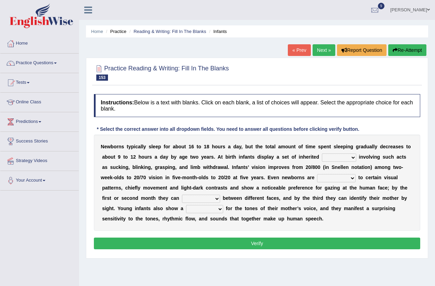
click at [346, 160] on select "reflexes route emotion flexes" at bounding box center [339, 158] width 34 height 8
click at [322, 154] on select "reflexes route emotion flexes" at bounding box center [339, 158] width 34 height 8
click at [336, 159] on select "reflexes route emotion flexes" at bounding box center [339, 158] width 34 height 8
select select "flexes"
click at [322, 154] on select "reflexes route emotion flexes" at bounding box center [339, 158] width 34 height 8
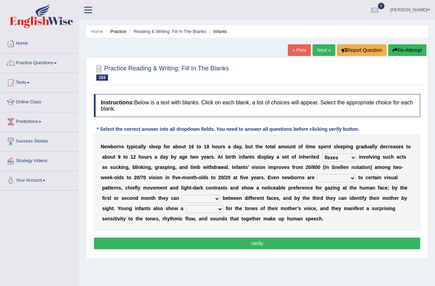
click at [332, 180] on select "subjective sensitive fundamental objective" at bounding box center [336, 178] width 39 height 8
select select "sensitive"
click at [317, 174] on select "subjective sensitive fundamental objective" at bounding box center [336, 178] width 39 height 8
click at [197, 200] on select "disown disorient disjoint discriminate" at bounding box center [201, 199] width 38 height 8
select select "disown"
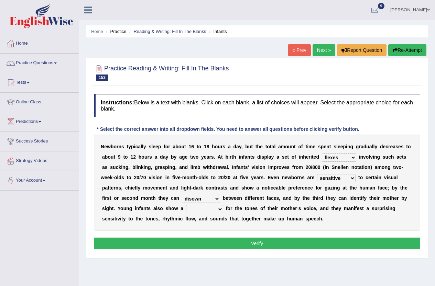
click at [182, 195] on select "disown disorient disjoint discriminate" at bounding box center [201, 199] width 38 height 8
click at [209, 211] on select "reflection flection predilection selection" at bounding box center [204, 209] width 37 height 8
select select "reflection"
click at [186, 205] on select "reflection flection predilection selection" at bounding box center [204, 209] width 37 height 8
click at [210, 209] on select "reflection flection predilection selection" at bounding box center [204, 209] width 37 height 8
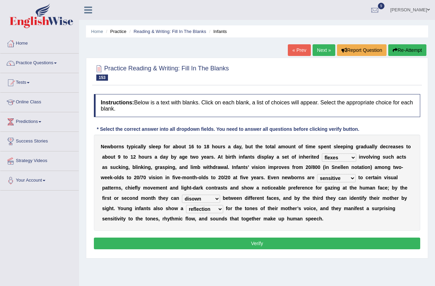
click at [274, 222] on div "N e w b o r n s t y p i c a l l y s l e e p f o r a b o u t 1 6 t o 1 8 h o u r…" at bounding box center [257, 183] width 326 height 96
click at [250, 244] on button "Verify" at bounding box center [257, 244] width 326 height 12
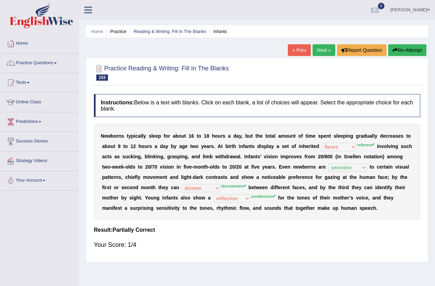
drag, startPoint x: 415, startPoint y: 52, endPoint x: 410, endPoint y: 52, distance: 4.5
click at [414, 52] on button "Re-Attempt" at bounding box center [407, 50] width 38 height 12
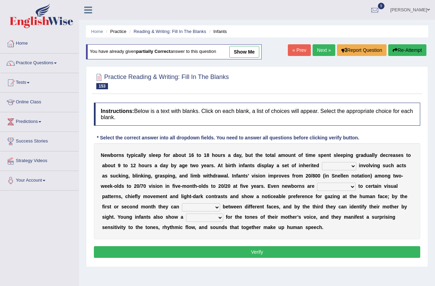
click at [342, 168] on select "reflexes route emotion flexes" at bounding box center [339, 166] width 34 height 8
select select "reflexes"
click at [322, 162] on select "reflexes route emotion flexes" at bounding box center [339, 166] width 34 height 8
click at [327, 188] on select "subjective sensitive fundamental objective" at bounding box center [336, 187] width 39 height 8
select select "sensitive"
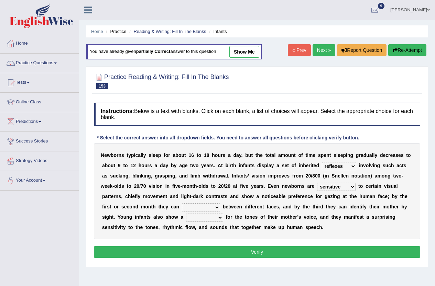
click at [317, 183] on select "subjective sensitive fundamental objective" at bounding box center [336, 187] width 39 height 8
click at [210, 216] on select "reflection flection predilection selection" at bounding box center [204, 218] width 37 height 8
click at [210, 208] on select "disown disorient disjoint discriminate" at bounding box center [201, 208] width 38 height 8
click at [217, 204] on select "disown disorient disjoint discriminate" at bounding box center [201, 208] width 38 height 8
click at [214, 206] on select "disown disorient disjoint discriminate" at bounding box center [201, 208] width 38 height 8
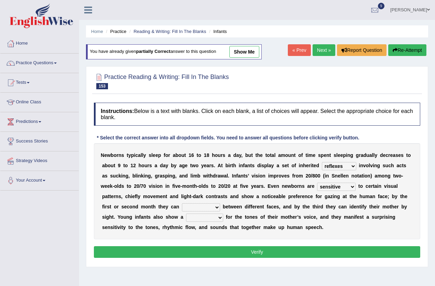
select select "discriminate"
click at [182, 204] on select "disown disorient disjoint discriminate" at bounding box center [201, 208] width 38 height 8
click at [211, 219] on select "reflection flection predilection selection" at bounding box center [204, 218] width 37 height 8
select select "predilection"
click at [186, 214] on select "reflection flection predilection selection" at bounding box center [204, 218] width 37 height 8
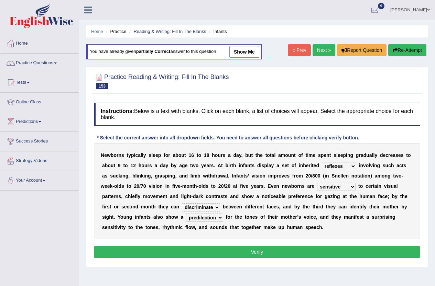
click at [264, 248] on button "Verify" at bounding box center [257, 253] width 326 height 12
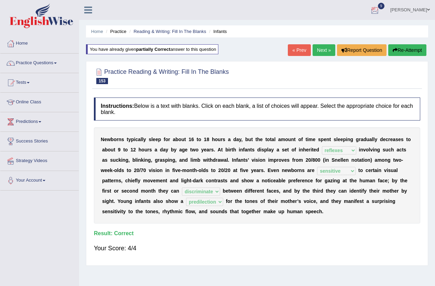
click at [410, 47] on button "Re-Attempt" at bounding box center [407, 50] width 38 height 12
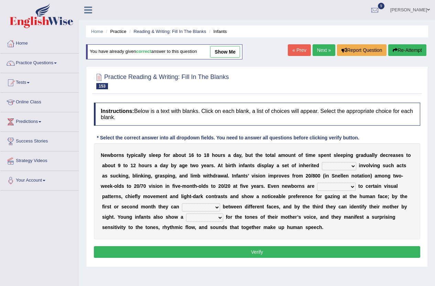
click at [333, 164] on select "reflexes route emotion flexes" at bounding box center [339, 166] width 34 height 8
select select "reflexes"
click at [322, 162] on select "reflexes route emotion flexes" at bounding box center [339, 166] width 34 height 8
click at [341, 187] on select "subjective sensitive fundamental objective" at bounding box center [336, 187] width 39 height 8
select select "sensitive"
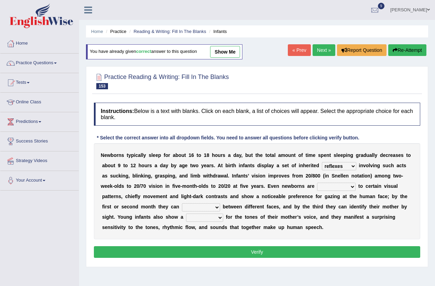
click at [317, 183] on select "subjective sensitive fundamental objective" at bounding box center [336, 187] width 39 height 8
click at [201, 207] on select "disown disorient disjoint discriminate" at bounding box center [201, 208] width 38 height 8
select select "discriminate"
click at [182, 204] on select "disown disorient disjoint discriminate" at bounding box center [201, 208] width 38 height 8
click at [207, 221] on select "reflection flection predilection selection" at bounding box center [204, 218] width 37 height 8
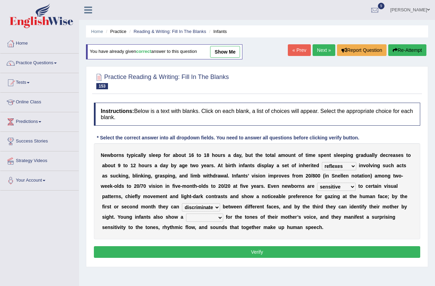
select select "predilection"
click at [186, 214] on select "reflection flection predilection selection" at bounding box center [204, 218] width 37 height 8
click at [261, 251] on button "Verify" at bounding box center [257, 253] width 326 height 12
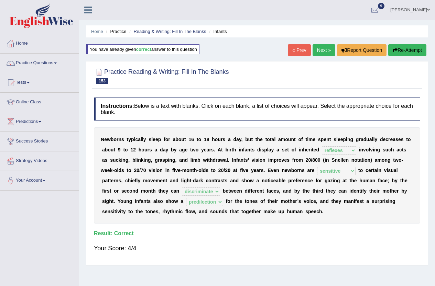
click at [410, 47] on button "Re-Attempt" at bounding box center [407, 50] width 38 height 12
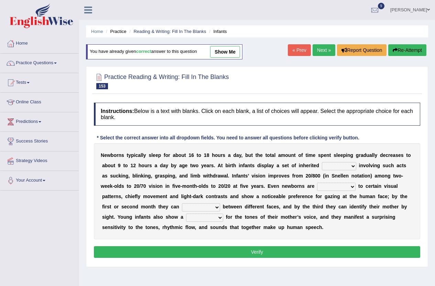
click at [337, 167] on select "reflexes route emotion flexes" at bounding box center [339, 166] width 34 height 8
select select "reflexes"
click at [322, 162] on select "reflexes route emotion flexes" at bounding box center [339, 166] width 34 height 8
click at [327, 188] on select "subjective sensitive fundamental objective" at bounding box center [336, 187] width 39 height 8
click at [317, 183] on select "subjective sensitive fundamental objective" at bounding box center [336, 187] width 39 height 8
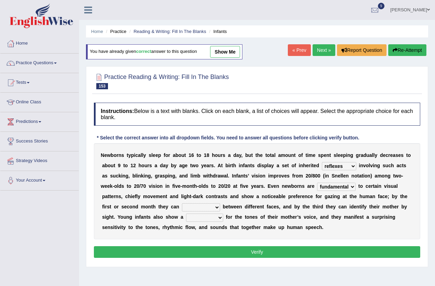
click at [321, 186] on select "subjective sensitive fundamental objective" at bounding box center [336, 187] width 39 height 8
select select "sensitive"
click at [317, 183] on select "subjective sensitive fundamental objective" at bounding box center [336, 187] width 39 height 8
click at [200, 207] on select "disown disorient disjoint discriminate" at bounding box center [201, 208] width 38 height 8
select select "discriminate"
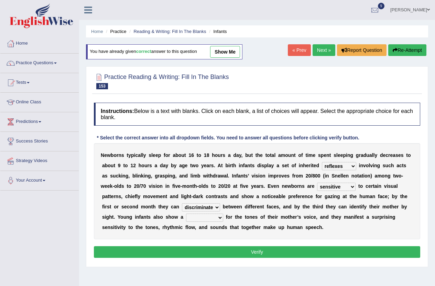
click at [182, 204] on select "disown disorient disjoint discriminate" at bounding box center [201, 208] width 38 height 8
click at [218, 219] on select "reflection flection predilection selection" at bounding box center [204, 218] width 37 height 8
click at [186, 214] on select "reflection flection predilection selection" at bounding box center [204, 218] width 37 height 8
click at [217, 217] on select "reflection flection predilection selection" at bounding box center [204, 218] width 37 height 8
click at [244, 231] on div "N e w b o r n s t y p i c a l l y s l e e p f o r a b o u t 1 6 t o 1 8 h o u r…" at bounding box center [257, 191] width 326 height 96
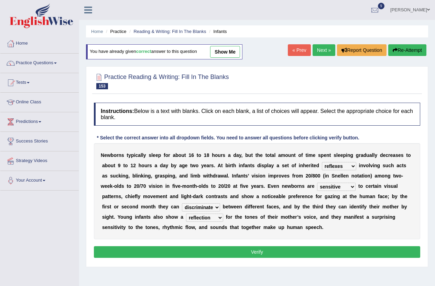
click at [221, 219] on select "reflection flection predilection selection" at bounding box center [204, 218] width 37 height 8
click at [186, 214] on select "reflection flection predilection selection" at bounding box center [204, 218] width 37 height 8
click at [220, 217] on select "reflection flection predilection selection" at bounding box center [204, 218] width 37 height 8
click at [186, 214] on select "reflection flection predilection selection" at bounding box center [204, 218] width 37 height 8
click at [216, 217] on select "reflection flection predilection selection" at bounding box center [204, 218] width 37 height 8
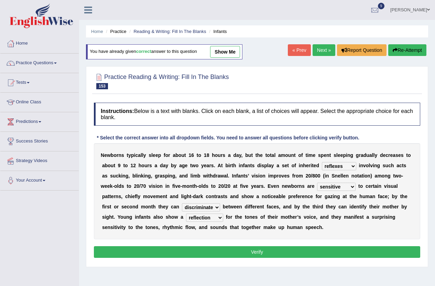
select select "predilection"
click at [186, 214] on select "reflection flection predilection selection" at bounding box center [204, 218] width 37 height 8
click at [264, 252] on button "Verify" at bounding box center [257, 253] width 326 height 12
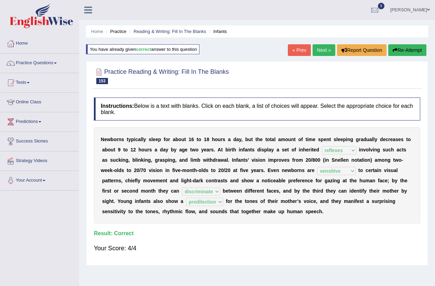
click at [294, 50] on link "« Prev" at bounding box center [299, 50] width 23 height 12
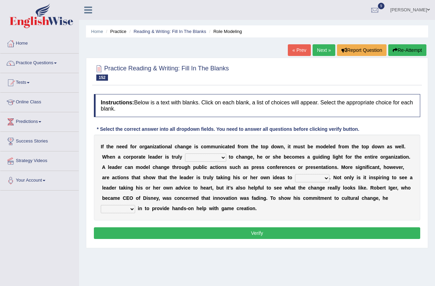
click at [198, 158] on select "transmitted admitted committed compromised" at bounding box center [205, 158] width 41 height 8
click at [185, 154] on select "transmitted admitted committed compromised" at bounding box center [205, 158] width 41 height 8
click at [212, 160] on select "transmitted admitted committed compromised" at bounding box center [205, 158] width 41 height 8
select select "committed"
click at [185, 154] on select "transmitted admitted committed compromised" at bounding box center [205, 158] width 41 height 8
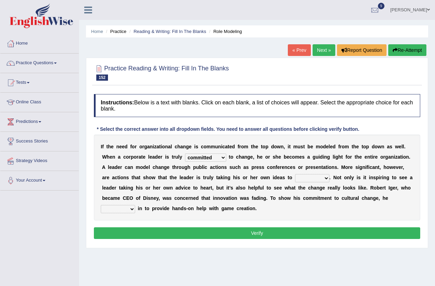
click at [303, 179] on select "change heart date use" at bounding box center [312, 178] width 34 height 8
click at [295, 174] on select "change heart date use" at bounding box center [312, 178] width 34 height 8
click at [313, 179] on select "change heart date use" at bounding box center [312, 178] width 34 height 8
click at [249, 198] on b "s" at bounding box center [247, 199] width 3 height 6
click at [310, 179] on select "change heart date use" at bounding box center [312, 178] width 34 height 8
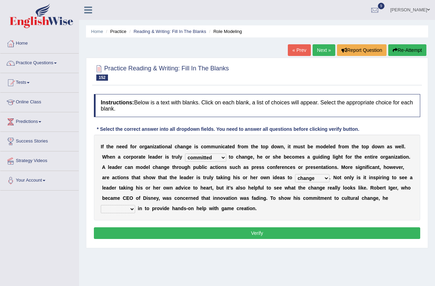
select select "use"
click at [295, 174] on select "change heart date use" at bounding box center [312, 178] width 34 height 8
click at [113, 209] on select "jumped bumped eradicated chimed" at bounding box center [118, 209] width 34 height 8
select select "jumped"
click at [101, 205] on select "jumped bumped eradicated chimed" at bounding box center [118, 209] width 34 height 8
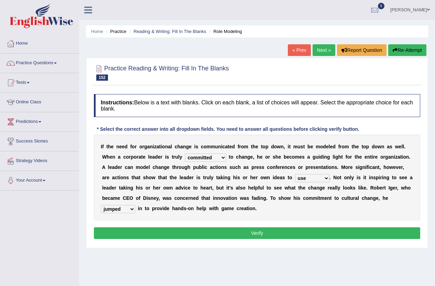
click at [245, 236] on button "Verify" at bounding box center [257, 234] width 326 height 12
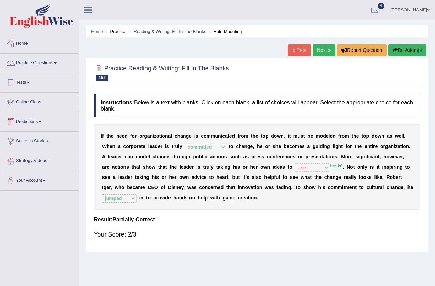
click at [410, 55] on button "Re-Attempt" at bounding box center [407, 50] width 38 height 12
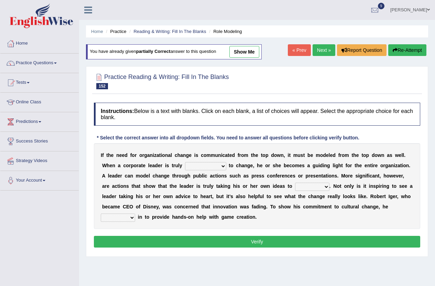
select select "committed"
click at [185, 162] on select "transmitted admitted committed compromised" at bounding box center [205, 166] width 41 height 8
click at [205, 164] on select "transmitted admitted committed compromised" at bounding box center [205, 166] width 41 height 8
click at [284, 165] on b "b" at bounding box center [285, 166] width 3 height 6
drag, startPoint x: 312, startPoint y: 185, endPoint x: 299, endPoint y: 181, distance: 13.2
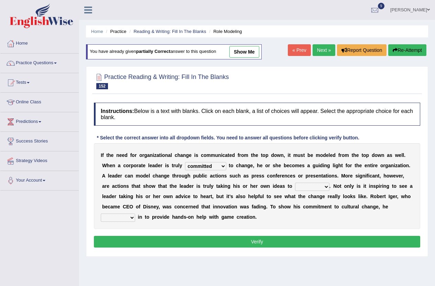
click at [312, 185] on select "change heart date use" at bounding box center [312, 187] width 34 height 8
click at [295, 183] on select "change heart date use" at bounding box center [312, 187] width 34 height 8
click at [311, 185] on select "change heart date use" at bounding box center [312, 187] width 34 height 8
select select "use"
click at [295, 183] on select "change heart date use" at bounding box center [312, 187] width 34 height 8
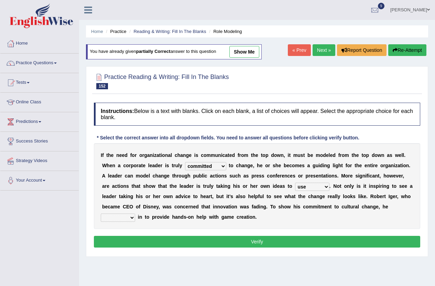
click at [117, 218] on select "jumped bumped eradicated chimed" at bounding box center [118, 218] width 34 height 8
select select "jumped"
click at [101, 214] on select "jumped bumped eradicated chimed" at bounding box center [118, 218] width 34 height 8
click at [279, 239] on button "Verify" at bounding box center [257, 242] width 326 height 12
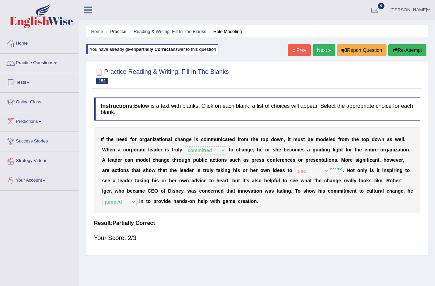
click at [416, 48] on button "Re-Attempt" at bounding box center [407, 50] width 38 height 12
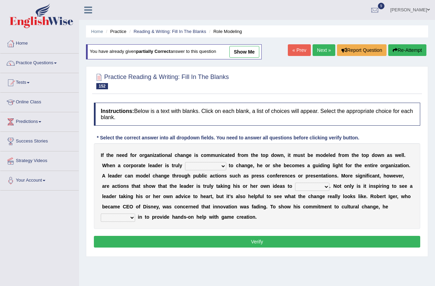
click at [208, 166] on select "transmitted admitted committed compromised" at bounding box center [205, 166] width 41 height 8
select select "committed"
click at [185, 162] on select "transmitted admitted committed compromised" at bounding box center [205, 166] width 41 height 8
click at [315, 189] on select "change heart date use" at bounding box center [312, 187] width 34 height 8
select select "heart"
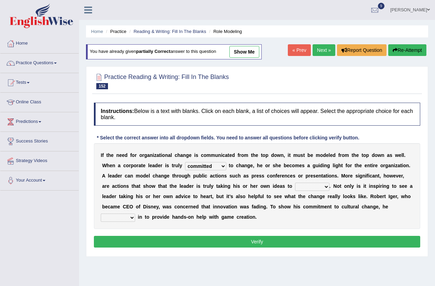
click at [295, 183] on select "change heart date use" at bounding box center [312, 187] width 34 height 8
click at [121, 216] on select "jumped bumped eradicated chimed" at bounding box center [118, 218] width 34 height 8
select select "jumped"
click at [101, 214] on select "jumped bumped eradicated chimed" at bounding box center [118, 218] width 34 height 8
click at [123, 221] on select "jumped bumped eradicated chimed" at bounding box center [118, 218] width 34 height 8
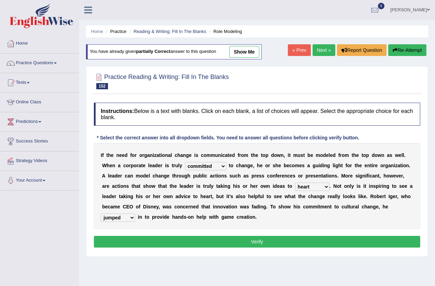
click at [182, 218] on b "d" at bounding box center [182, 218] width 3 height 6
click at [242, 245] on button "Verify" at bounding box center [257, 242] width 326 height 12
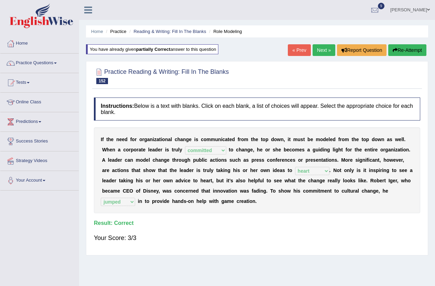
click at [407, 48] on button "Re-Attempt" at bounding box center [407, 50] width 38 height 12
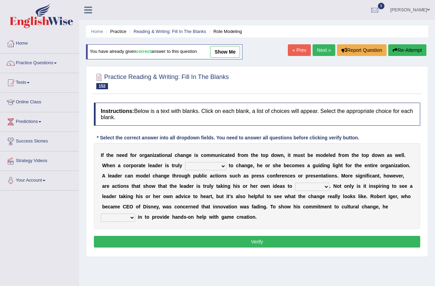
click at [293, 50] on link "« Prev" at bounding box center [299, 50] width 23 height 12
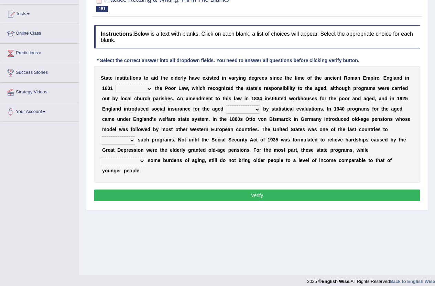
click at [127, 90] on select "resent rejected enlightened enacted" at bounding box center [134, 89] width 37 height 8
click at [180, 97] on b "n" at bounding box center [181, 99] width 3 height 6
click at [130, 90] on select "resent rejected enlightened enacted" at bounding box center [134, 89] width 37 height 8
click at [116, 85] on select "resent rejected enlightened enacted" at bounding box center [134, 89] width 37 height 8
click at [148, 91] on select "resent rejected enlightened enacted" at bounding box center [134, 89] width 37 height 8
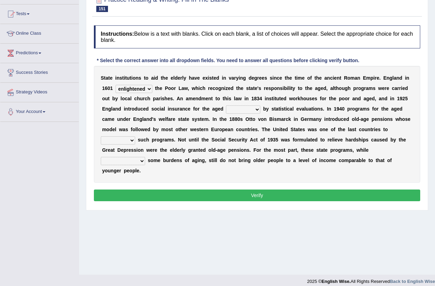
select select "rejected"
click at [116, 85] on select "resent rejected enlightened enacted" at bounding box center [134, 89] width 37 height 8
click at [241, 109] on select "regulated speculate proliferate articulate" at bounding box center [243, 110] width 34 height 8
select select "regulated"
click at [226, 106] on select "regulated speculate proliferate articulate" at bounding box center [243, 110] width 34 height 8
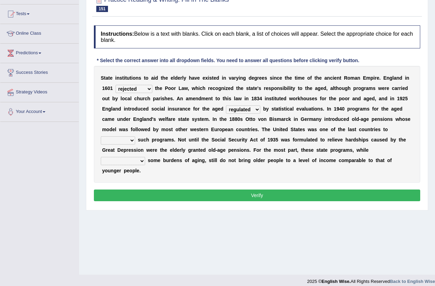
click at [120, 145] on div "S t a t e i n s t i t u t i o n s t o a i d t h e e l d e r l y h a v e e x i s…" at bounding box center [257, 124] width 326 height 117
click at [124, 139] on select "restitute institute destitute substitute" at bounding box center [118, 141] width 34 height 8
select select "substitute"
click at [101, 137] on select "restitute institute destitute substitute" at bounding box center [118, 141] width 34 height 8
click at [128, 166] on div "S t a t e i n s t i t u t i o n s t o a i d t h e e l d e r l y h a v e e x i s…" at bounding box center [257, 124] width 326 height 117
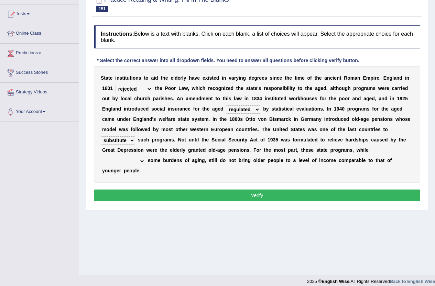
click at [126, 164] on select "contaminating quintuplicating alleviating consolidating" at bounding box center [123, 161] width 44 height 8
click at [187, 177] on div "S t a t e i n s t i t u t i o n s t o a i d t h e e l d e r l y h a v e e x i s…" at bounding box center [257, 124] width 326 height 117
click at [142, 162] on select "contaminating quintuplicating alleviating consolidating" at bounding box center [123, 161] width 44 height 8
click at [210, 149] on b "o" at bounding box center [209, 151] width 3 height 6
click at [133, 163] on select "contaminating quintuplicating alleviating consolidating" at bounding box center [123, 161] width 44 height 8
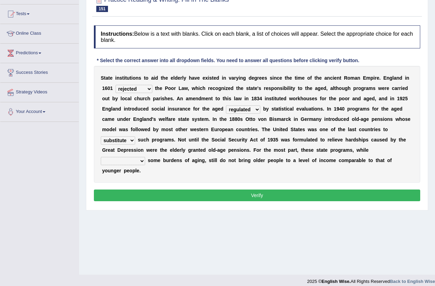
click at [101, 157] on select "contaminating quintuplicating alleviating consolidating" at bounding box center [123, 161] width 44 height 8
click at [139, 160] on select "contaminating quintuplicating alleviating consolidating" at bounding box center [123, 161] width 44 height 8
click at [101, 157] on select "contaminating quintuplicating alleviating consolidating" at bounding box center [123, 161] width 44 height 8
click at [133, 162] on select "contaminating quintuplicating alleviating consolidating" at bounding box center [123, 161] width 44 height 8
select select "contaminating"
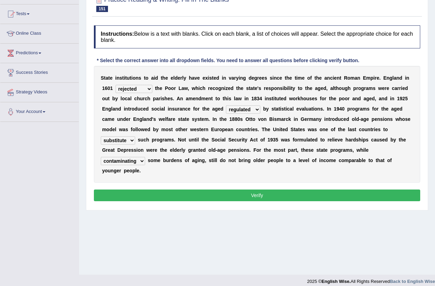
click at [101, 157] on select "contaminating quintuplicating alleviating consolidating" at bounding box center [123, 161] width 44 height 8
click at [138, 161] on select "contaminating quintuplicating alleviating consolidating" at bounding box center [123, 161] width 44 height 8
click at [101, 157] on select "contaminating quintuplicating alleviating consolidating" at bounding box center [123, 161] width 44 height 8
click at [253, 195] on button "Verify" at bounding box center [257, 196] width 326 height 12
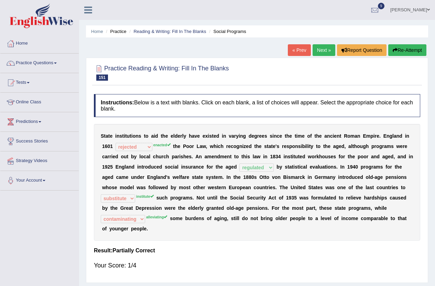
click at [408, 50] on button "Re-Attempt" at bounding box center [407, 50] width 38 height 12
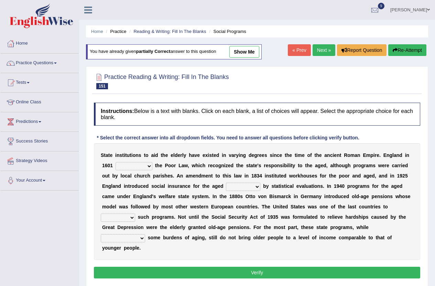
select select "enacted"
click at [116, 162] on select "resent rejected enlightened enacted" at bounding box center [134, 166] width 37 height 8
click at [250, 187] on select "regulated speculate proliferate articulate" at bounding box center [243, 187] width 34 height 8
select select "regulated"
click at [226, 183] on select "regulated speculate proliferate articulate" at bounding box center [243, 187] width 34 height 8
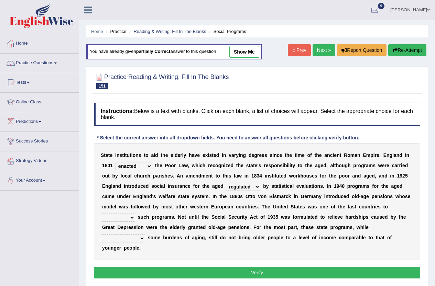
click at [123, 217] on select "restitute institute destitute substitute" at bounding box center [118, 218] width 34 height 8
select select "restitute"
click at [101, 214] on select "restitute institute destitute substitute" at bounding box center [118, 218] width 34 height 8
click at [138, 238] on select "contaminating quintuplicating alleviating consolidating" at bounding box center [123, 238] width 44 height 8
select select "alleviating"
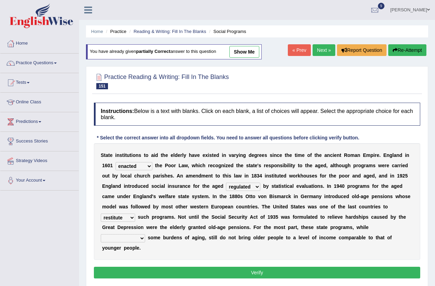
click at [101, 234] on select "contaminating quintuplicating alleviating consolidating" at bounding box center [123, 238] width 44 height 8
click at [230, 272] on button "Verify" at bounding box center [257, 273] width 326 height 12
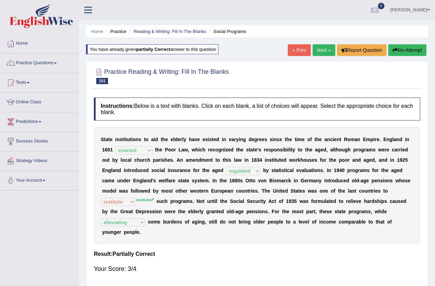
click at [401, 47] on button "Re-Attempt" at bounding box center [407, 50] width 38 height 12
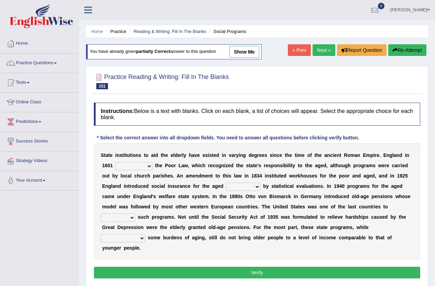
click at [137, 169] on select "resent rejected enlightened enacted" at bounding box center [134, 166] width 37 height 8
click at [116, 162] on select "resent rejected enlightened enacted" at bounding box center [134, 166] width 37 height 8
click at [134, 170] on select "resent rejected enlightened enacted" at bounding box center [134, 166] width 37 height 8
click at [116, 162] on select "resent rejected enlightened enacted" at bounding box center [134, 166] width 37 height 8
click at [145, 167] on select "resent rejected enlightened enacted" at bounding box center [134, 166] width 37 height 8
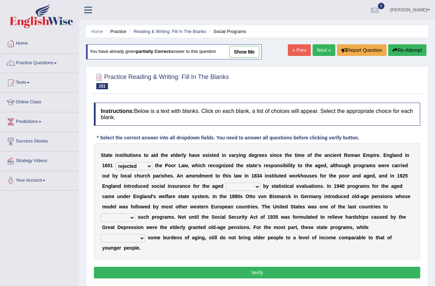
click at [116, 162] on select "resent rejected enlightened enacted" at bounding box center [134, 166] width 37 height 8
click at [134, 167] on select "resent rejected enlightened enacted" at bounding box center [134, 166] width 37 height 8
select select "enacted"
click at [116, 162] on select "resent rejected enlightened enacted" at bounding box center [134, 166] width 37 height 8
click at [247, 186] on select "regulated speculate proliferate articulate" at bounding box center [243, 187] width 34 height 8
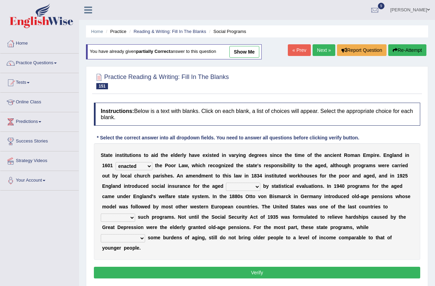
select select "regulated"
click at [226, 183] on select "regulated speculate proliferate articulate" at bounding box center [243, 187] width 34 height 8
click at [129, 219] on select "restitute institute destitute substitute" at bounding box center [118, 218] width 34 height 8
select select "institute"
click at [101, 214] on select "restitute institute destitute substitute" at bounding box center [118, 218] width 34 height 8
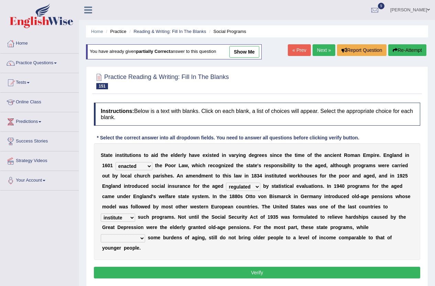
click at [138, 239] on select "contaminating quintuplicating alleviating consolidating" at bounding box center [123, 238] width 44 height 8
select select "alleviating"
click at [101, 234] on select "contaminating quintuplicating alleviating consolidating" at bounding box center [123, 238] width 44 height 8
click at [198, 270] on button "Verify" at bounding box center [257, 273] width 326 height 12
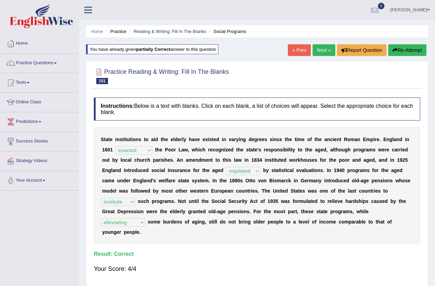
click at [414, 50] on button "Re-Attempt" at bounding box center [407, 50] width 38 height 12
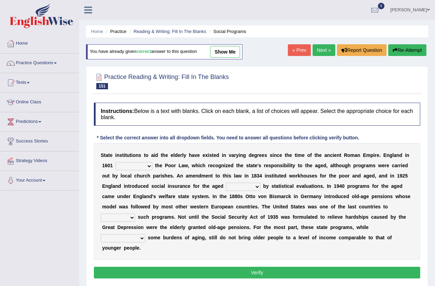
drag, startPoint x: 0, startPoint y: 0, endPoint x: 146, endPoint y: 164, distance: 219.7
click at [146, 164] on select "resent rejected enlightened enacted" at bounding box center [134, 166] width 37 height 8
select select "enacted"
click at [116, 162] on select "resent rejected enlightened enacted" at bounding box center [134, 166] width 37 height 8
click at [247, 188] on select "regulated speculate proliferate articulate" at bounding box center [243, 187] width 34 height 8
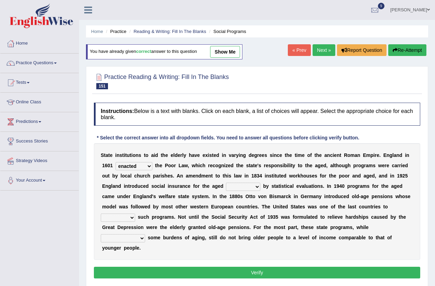
select select "regulated"
click at [226, 183] on select "regulated speculate proliferate articulate" at bounding box center [243, 187] width 34 height 8
click at [117, 217] on select "restitute institute destitute substitute" at bounding box center [118, 218] width 34 height 8
select select "institute"
click at [101, 214] on select "restitute institute destitute substitute" at bounding box center [118, 218] width 34 height 8
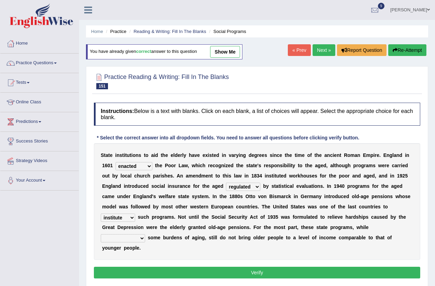
click at [132, 240] on select "contaminating quintuplicating alleviating consolidating" at bounding box center [123, 238] width 44 height 8
select select "alleviating"
click at [101, 234] on select "contaminating quintuplicating alleviating consolidating" at bounding box center [123, 238] width 44 height 8
click at [240, 272] on button "Verify" at bounding box center [257, 273] width 326 height 12
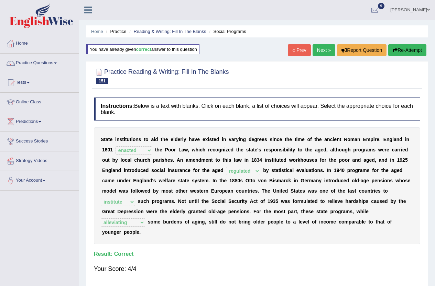
click at [408, 50] on button "Re-Attempt" at bounding box center [407, 50] width 38 height 12
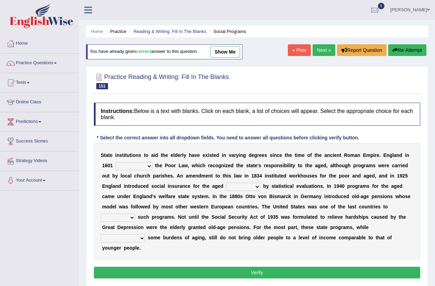
click at [124, 168] on select "resent rejected enlightened enacted" at bounding box center [134, 166] width 37 height 8
select select "enacted"
click at [116, 162] on select "resent rejected enlightened enacted" at bounding box center [134, 166] width 37 height 8
click at [252, 184] on select "regulated speculate proliferate articulate" at bounding box center [243, 187] width 34 height 8
select select "regulated"
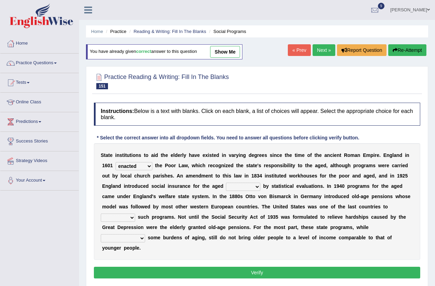
click at [226, 183] on select "regulated speculate proliferate articulate" at bounding box center [243, 187] width 34 height 8
click at [117, 221] on select "restitute institute destitute substitute" at bounding box center [118, 218] width 34 height 8
select select "institute"
click at [101, 214] on select "restitute institute destitute substitute" at bounding box center [118, 218] width 34 height 8
drag, startPoint x: 129, startPoint y: 238, endPoint x: 132, endPoint y: 233, distance: 5.2
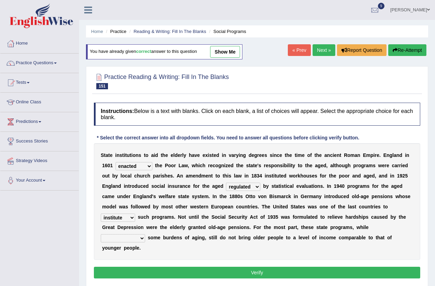
click at [129, 238] on select "contaminating quintuplicating alleviating consolidating" at bounding box center [123, 238] width 44 height 8
select select "alleviating"
click at [101, 234] on select "contaminating quintuplicating alleviating consolidating" at bounding box center [123, 238] width 44 height 8
drag, startPoint x: 239, startPoint y: 272, endPoint x: 232, endPoint y: 268, distance: 8.5
click at [239, 272] on button "Verify" at bounding box center [257, 273] width 326 height 12
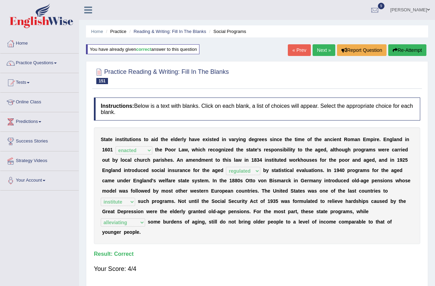
click at [397, 52] on button "Re-Attempt" at bounding box center [407, 50] width 38 height 12
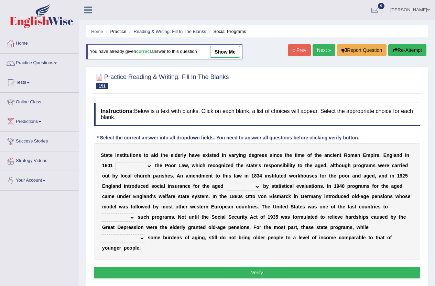
click at [141, 168] on select "resent rejected enlightened enacted" at bounding box center [134, 166] width 37 height 8
click at [116, 162] on select "resent rejected enlightened enacted" at bounding box center [134, 166] width 37 height 8
click at [142, 164] on select "resent rejected enlightened enacted" at bounding box center [134, 166] width 37 height 8
select select "enacted"
click at [116, 162] on select "resent rejected enlightened enacted" at bounding box center [134, 166] width 37 height 8
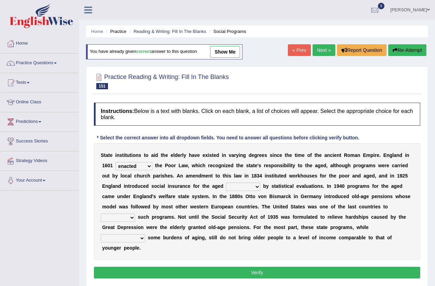
click at [237, 186] on select "regulated speculate proliferate articulate" at bounding box center [243, 187] width 34 height 8
select select "regulated"
click at [226, 183] on select "regulated speculate proliferate articulate" at bounding box center [243, 187] width 34 height 8
drag, startPoint x: 124, startPoint y: 216, endPoint x: 128, endPoint y: 214, distance: 4.3
click at [124, 216] on select "restitute institute destitute substitute" at bounding box center [118, 218] width 34 height 8
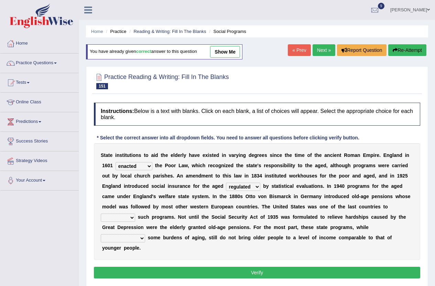
select select "institute"
click at [101, 214] on select "restitute institute destitute substitute" at bounding box center [118, 218] width 34 height 8
click at [129, 241] on select "contaminating quintuplicating alleviating consolidating" at bounding box center [123, 238] width 44 height 8
select select "alleviating"
click at [101, 234] on select "contaminating quintuplicating alleviating consolidating" at bounding box center [123, 238] width 44 height 8
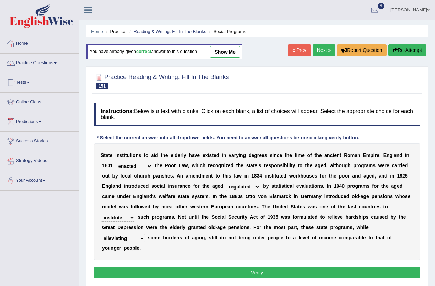
click at [249, 273] on button "Verify" at bounding box center [257, 273] width 326 height 12
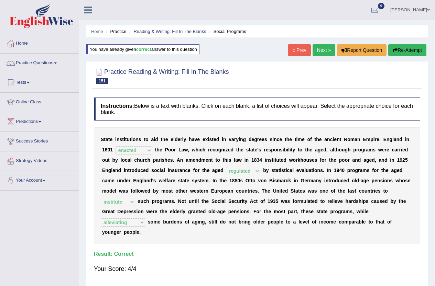
click at [299, 50] on link "« Prev" at bounding box center [299, 50] width 23 height 12
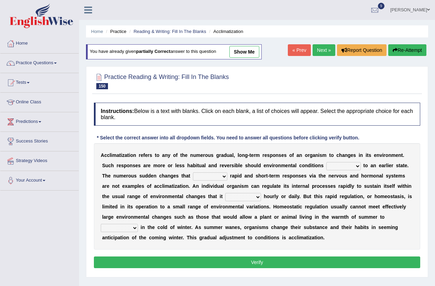
click at [340, 168] on select "denounce revert review renounce" at bounding box center [343, 166] width 34 height 8
select select "renounce"
click at [326, 162] on select "denounce revert review renounce" at bounding box center [343, 166] width 34 height 8
click at [210, 177] on select "prioritize evoke possess ventilate" at bounding box center [210, 177] width 34 height 8
select select "possess"
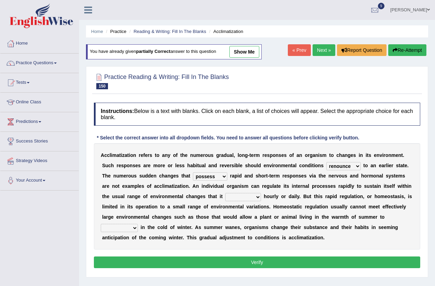
click at [193, 173] on select "prioritize evoke possess ventilate" at bounding box center [210, 177] width 34 height 8
click at [207, 180] on select "prioritize evoke possess ventilate" at bounding box center [210, 177] width 34 height 8
click at [279, 180] on div "A c c l i m a t i z a t i o n r e f e r s t o a n y o f t h e n u m e r o u s g…" at bounding box center [257, 196] width 326 height 107
click at [252, 198] on select "encounters counters reimburses succumbs" at bounding box center [243, 197] width 36 height 8
select select "encounters"
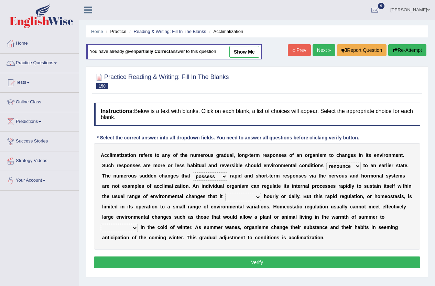
click at [225, 193] on select "encounters counters reimburses succumbs" at bounding box center [243, 197] width 36 height 8
click at [131, 228] on select "conjunction cite construct function" at bounding box center [119, 228] width 37 height 8
select select "function"
click at [101, 224] on select "conjunction cite construct function" at bounding box center [119, 228] width 37 height 8
click at [275, 263] on button "Verify" at bounding box center [257, 263] width 326 height 12
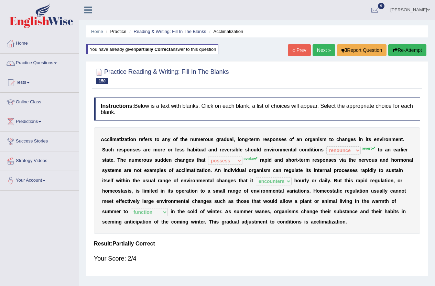
click at [401, 52] on button "Re-Attempt" at bounding box center [407, 50] width 38 height 12
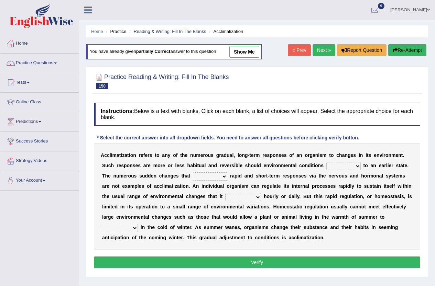
click at [340, 167] on select "denounce revert review renounce" at bounding box center [343, 166] width 34 height 8
select select "revert"
click at [326, 162] on select "denounce revert review renounce" at bounding box center [343, 166] width 34 height 8
click at [204, 179] on select "prioritize evoke possess ventilate" at bounding box center [210, 177] width 34 height 8
select select "evoke"
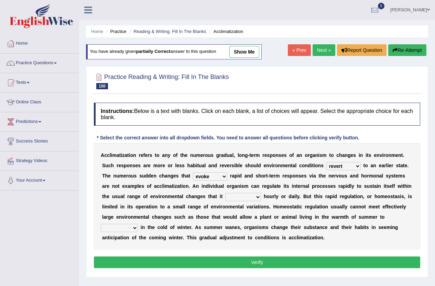
click at [193, 173] on select "prioritize evoke possess ventilate" at bounding box center [210, 177] width 34 height 8
click at [254, 197] on select "encounters counters reimburses succumbs" at bounding box center [243, 197] width 36 height 8
click at [225, 193] on select "encounters counters reimburses succumbs" at bounding box center [243, 197] width 36 height 8
click at [255, 197] on select "encounters counters reimburses succumbs" at bounding box center [243, 197] width 36 height 8
select select "encounters"
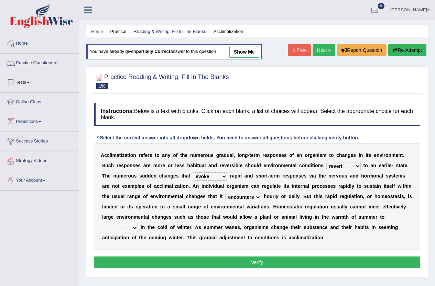
click at [225, 193] on select "encounters counters reimburses succumbs" at bounding box center [243, 197] width 36 height 8
click at [118, 227] on select "conjunction cite construct function" at bounding box center [119, 228] width 37 height 8
select select "function"
click at [101, 224] on select "conjunction cite construct function" at bounding box center [119, 228] width 37 height 8
click at [266, 264] on button "Verify" at bounding box center [257, 263] width 326 height 12
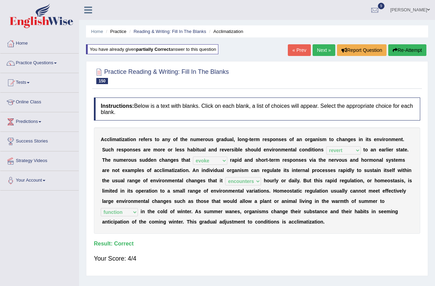
click at [407, 51] on button "Re-Attempt" at bounding box center [407, 50] width 38 height 12
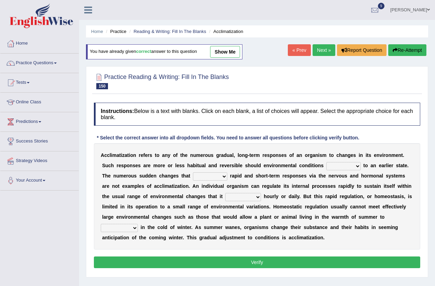
click at [329, 165] on select "denounce revert review renounce" at bounding box center [343, 166] width 34 height 8
select select "revert"
click at [326, 162] on select "denounce revert review renounce" at bounding box center [343, 166] width 34 height 8
click at [213, 177] on select "prioritize evoke possess ventilate" at bounding box center [210, 177] width 34 height 8
select select "evoke"
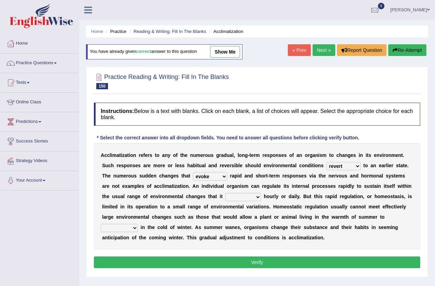
click at [193, 173] on select "prioritize evoke possess ventilate" at bounding box center [210, 177] width 34 height 8
click at [246, 197] on select "encounters counters reimburses succumbs" at bounding box center [243, 197] width 36 height 8
select select "encounters"
click at [225, 193] on select "encounters counters reimburses succumbs" at bounding box center [243, 197] width 36 height 8
click at [125, 226] on select "conjunction cite construct function" at bounding box center [119, 228] width 37 height 8
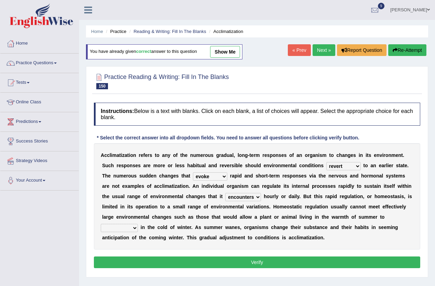
select select "function"
click at [101, 224] on select "conjunction cite construct function" at bounding box center [119, 228] width 37 height 8
click at [263, 262] on button "Verify" at bounding box center [257, 263] width 326 height 12
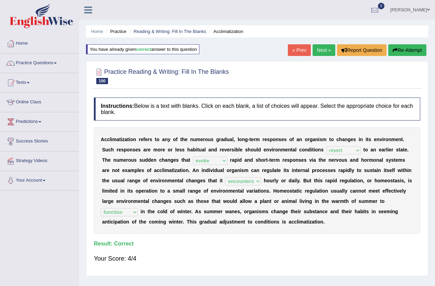
click at [300, 49] on link "« Prev" at bounding box center [299, 50] width 23 height 12
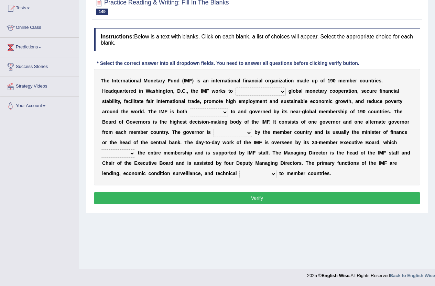
click at [266, 93] on select "booster buster molester [PERSON_NAME]" at bounding box center [261, 92] width 50 height 8
select select "booster"
click at [236, 88] on select "booster buster molester [PERSON_NAME]" at bounding box center [261, 92] width 50 height 8
click at [190, 114] on select "accountable adoptable indisputable hospitable" at bounding box center [209, 112] width 38 height 8
select select "indisputable"
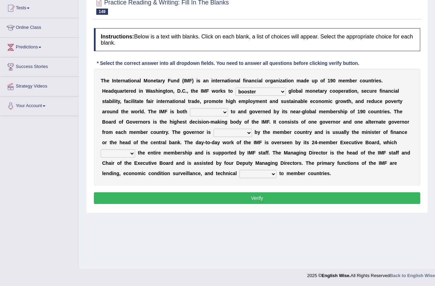
click at [190, 108] on select "accountable adoptable indisputable hospitable" at bounding box center [209, 112] width 38 height 8
click at [220, 135] on select "appointed unappointed anointed disjointed" at bounding box center [233, 133] width 39 height 8
click at [214, 129] on select "appointed unappointed anointed disjointed" at bounding box center [233, 133] width 39 height 8
click at [216, 136] on select "appointed unappointed anointed disjointed" at bounding box center [233, 133] width 39 height 8
click at [214, 129] on select "appointed unappointed anointed disjointed" at bounding box center [233, 133] width 39 height 8
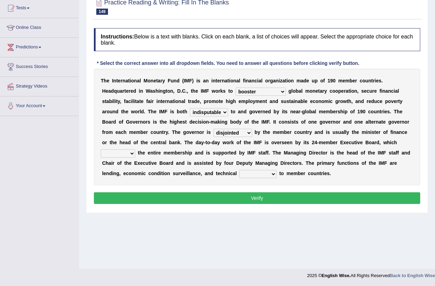
click at [215, 133] on select "appointed unappointed anointed disjointed" at bounding box center [233, 133] width 39 height 8
select select "appointed"
click at [214, 129] on select "appointed unappointed anointed disjointed" at bounding box center [233, 133] width 39 height 8
click at [135, 150] on select "oversees [PERSON_NAME] promises foresees" at bounding box center [118, 154] width 34 height 8
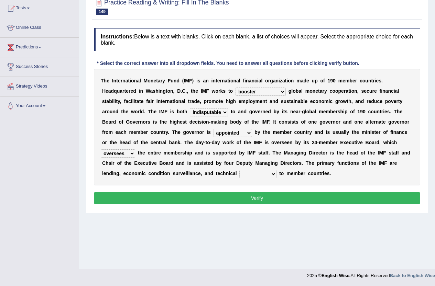
click at [135, 150] on select "oversees [PERSON_NAME] promises foresees" at bounding box center [118, 154] width 34 height 8
select select "promises"
click at [135, 150] on select "oversees [PERSON_NAME] promises foresees" at bounding box center [118, 154] width 34 height 8
click at [239, 177] on select "suppliance immittance assistance repugnance" at bounding box center [257, 174] width 37 height 8
select select "assistance"
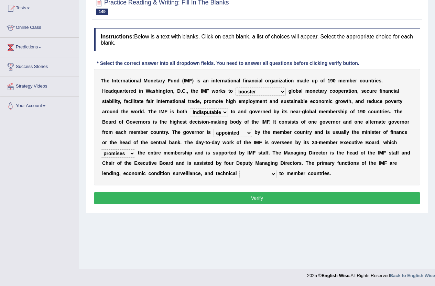
click at [239, 170] on select "suppliance immittance assistance repugnance" at bounding box center [257, 174] width 37 height 8
click at [261, 200] on button "Verify" at bounding box center [257, 199] width 326 height 12
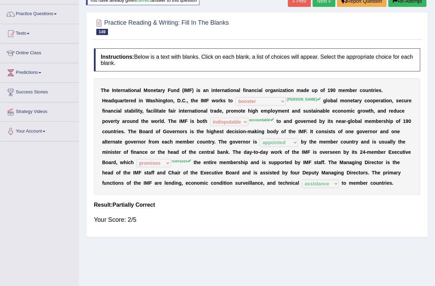
scroll to position [6, 0]
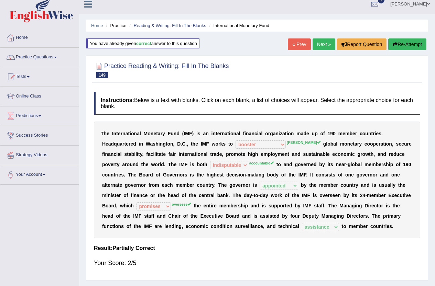
click at [407, 45] on button "Re-Attempt" at bounding box center [407, 45] width 38 height 12
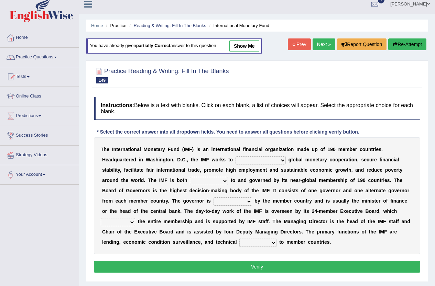
click at [253, 161] on select "booster buster molester [PERSON_NAME]" at bounding box center [261, 160] width 50 height 8
select select "[PERSON_NAME]"
click at [236, 156] on select "booster buster molester [PERSON_NAME]" at bounding box center [261, 160] width 50 height 8
click at [190, 185] on select "accountable adoptable indisputable hospitable" at bounding box center [209, 181] width 38 height 8
select select "accountable"
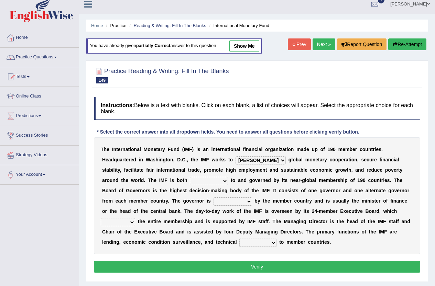
click at [190, 177] on select "accountable adoptable indisputable hospitable" at bounding box center [209, 181] width 38 height 8
click at [214, 199] on select "appointed unappointed anointed disjointed" at bounding box center [233, 202] width 39 height 8
select select "appointed"
click at [214, 198] on select "appointed unappointed anointed disjointed" at bounding box center [233, 202] width 39 height 8
click at [135, 218] on select "oversees [PERSON_NAME] promises foresees" at bounding box center [118, 222] width 34 height 8
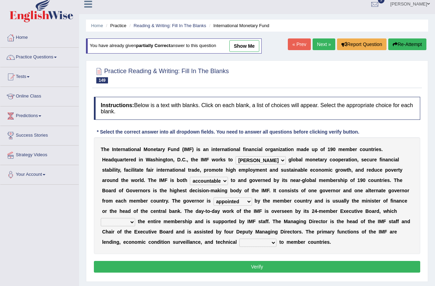
select select "oversees"
click at [135, 218] on select "oversees [PERSON_NAME] promises foresees" at bounding box center [118, 222] width 34 height 8
click at [239, 239] on select "suppliance immittance assistance repugnance" at bounding box center [257, 243] width 37 height 8
select select "assistance"
click at [239, 239] on select "suppliance immittance assistance repugnance" at bounding box center [257, 243] width 37 height 8
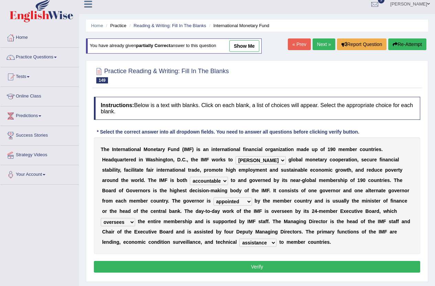
click at [135, 218] on select "oversees [PERSON_NAME] promises foresees" at bounding box center [118, 222] width 34 height 8
click at [282, 216] on div "T h e I n t e r n a t i o n a l M o n e t a r y F u n d ( I M F ) i s a n i n t…" at bounding box center [257, 196] width 326 height 117
click at [256, 267] on button "Verify" at bounding box center [257, 267] width 326 height 12
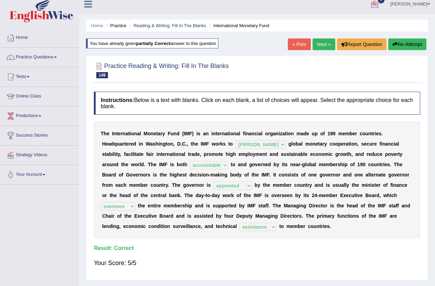
click at [406, 43] on button "Re-Attempt" at bounding box center [407, 45] width 38 height 12
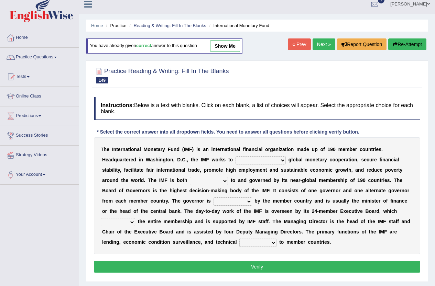
click at [250, 161] on select "booster buster molester [PERSON_NAME]" at bounding box center [261, 160] width 50 height 8
select select "[PERSON_NAME]"
click at [236, 156] on select "booster buster molester [PERSON_NAME]" at bounding box center [261, 160] width 50 height 8
click at [190, 182] on select "accountable adoptable indisputable hospitable" at bounding box center [209, 181] width 38 height 8
click at [190, 177] on select "accountable adoptable indisputable hospitable" at bounding box center [209, 181] width 38 height 8
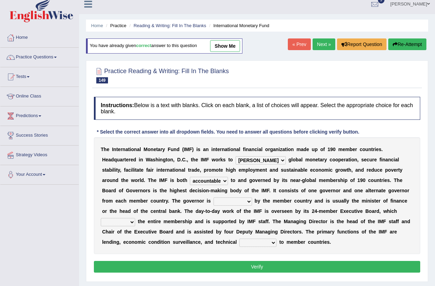
click at [190, 180] on select "accountable adoptable indisputable hospitable" at bounding box center [209, 181] width 38 height 8
click at [190, 177] on select "accountable adoptable indisputable hospitable" at bounding box center [209, 181] width 38 height 8
click at [192, 179] on select "accountable adoptable indisputable hospitable" at bounding box center [209, 181] width 38 height 8
click at [190, 177] on select "accountable adoptable indisputable hospitable" at bounding box center [209, 181] width 38 height 8
click at [191, 179] on select "accountable adoptable indisputable hospitable" at bounding box center [209, 181] width 38 height 8
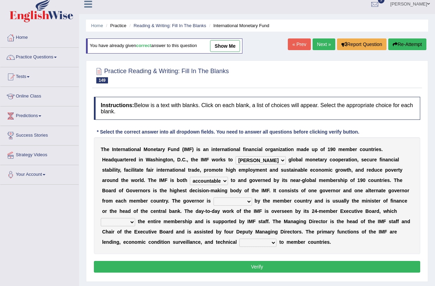
click at [230, 194] on div "T h e I n t e r n a t i o n a l M o n e t a r y F u n d ( I M F ) i s a n i n t…" at bounding box center [257, 196] width 326 height 117
click at [190, 181] on select "accountable adoptable indisputable hospitable" at bounding box center [209, 181] width 38 height 8
click at [190, 177] on select "accountable adoptable indisputable hospitable" at bounding box center [209, 181] width 38 height 8
click at [195, 182] on select "accountable adoptable indisputable hospitable" at bounding box center [209, 181] width 38 height 8
select select "accountable"
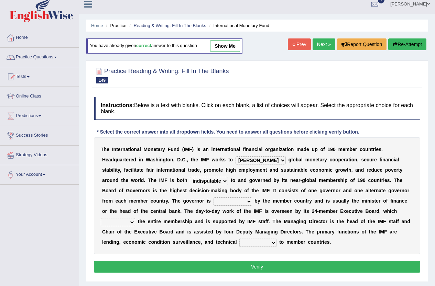
click at [190, 177] on select "accountable adoptable indisputable hospitable" at bounding box center [209, 181] width 38 height 8
click at [214, 203] on select "appointed unappointed anointed disjointed" at bounding box center [233, 202] width 39 height 8
select select "appointed"
click at [214, 198] on select "appointed unappointed anointed disjointed" at bounding box center [233, 202] width 39 height 8
click at [135, 218] on select "oversees devises promises foresees" at bounding box center [118, 222] width 34 height 8
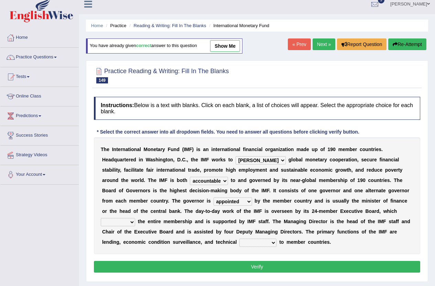
select select "oversees"
click at [135, 218] on select "oversees devises promises foresees" at bounding box center [118, 222] width 34 height 8
click at [239, 241] on select "suppliance immittance assistance repugnance" at bounding box center [257, 243] width 37 height 8
select select "assistance"
click at [239, 239] on select "suppliance immittance assistance repugnance" at bounding box center [257, 243] width 37 height 8
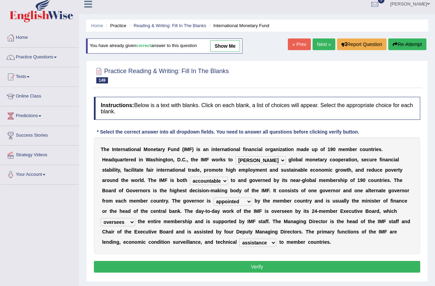
click at [255, 266] on button "Verify" at bounding box center [257, 267] width 326 height 12
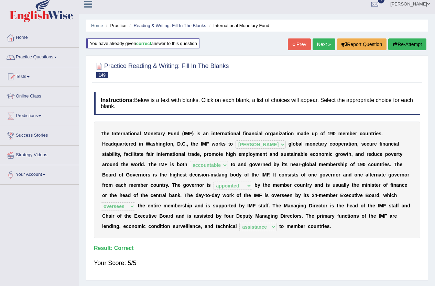
click at [412, 42] on button "Re-Attempt" at bounding box center [407, 45] width 38 height 12
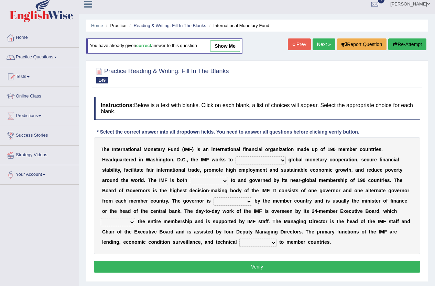
click at [249, 158] on select "booster buster molester [PERSON_NAME]" at bounding box center [261, 160] width 50 height 8
select select "[PERSON_NAME]"
click at [236, 156] on select "booster buster molester [PERSON_NAME]" at bounding box center [261, 160] width 50 height 8
click at [190, 183] on select "accountable adoptable indisputable hospitable" at bounding box center [209, 181] width 38 height 8
select select "accountable"
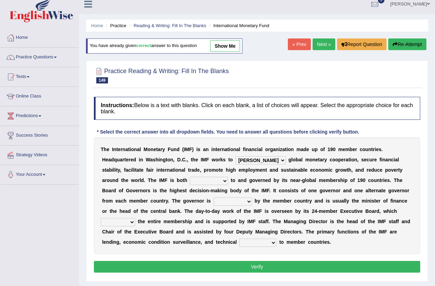
click at [190, 177] on select "accountable adoptable indisputable hospitable" at bounding box center [209, 181] width 38 height 8
click at [214, 203] on select "appointed unappointed anointed disjointed" at bounding box center [233, 202] width 39 height 8
select select "appointed"
click at [214, 198] on select "appointed unappointed anointed disjointed" at bounding box center [233, 202] width 39 height 8
click at [217, 199] on select "appointed unappointed anointed disjointed" at bounding box center [233, 202] width 39 height 8
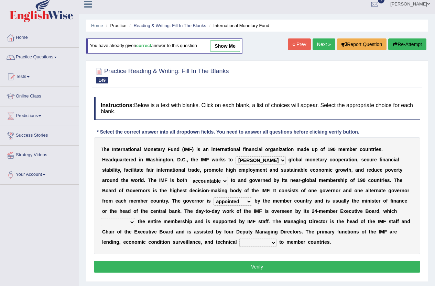
click at [217, 199] on select "appointed unappointed anointed disjointed" at bounding box center [233, 202] width 39 height 8
click at [135, 218] on select "oversees devises promises foresees" at bounding box center [118, 222] width 34 height 8
select select "oversees"
click at [135, 218] on select "oversees devises promises foresees" at bounding box center [118, 222] width 34 height 8
click at [210, 247] on div "T h e I n t e r n a t i o n a l M o n e t a r y F u n d ( I M F ) i s a n i n t…" at bounding box center [257, 196] width 326 height 117
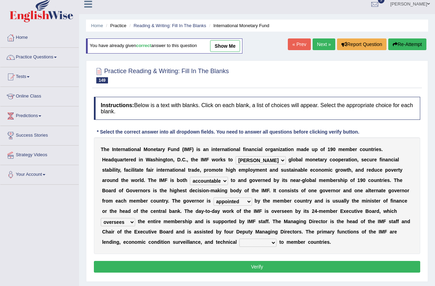
click at [239, 243] on select "suppliance immittance assistance repugnance" at bounding box center [257, 243] width 37 height 8
click at [299, 223] on b "i" at bounding box center [299, 222] width 1 height 6
click at [239, 243] on select "suppliance immittance assistance repugnance" at bounding box center [257, 243] width 37 height 8
select select "assistance"
click at [239, 239] on select "suppliance immittance assistance repugnance" at bounding box center [257, 243] width 37 height 8
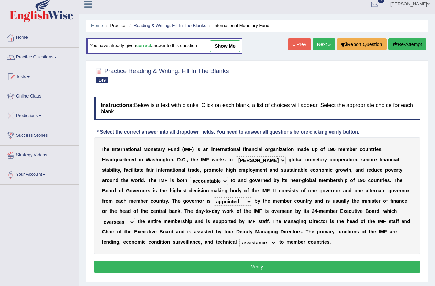
click at [231, 265] on button "Verify" at bounding box center [257, 267] width 326 height 12
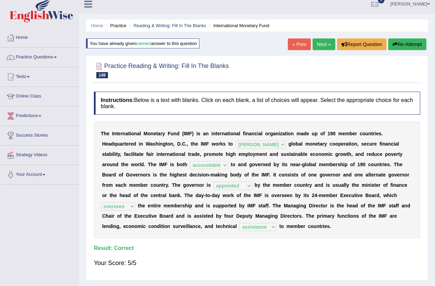
click at [299, 38] on div "Home Practice Reading & Writing: Fill In The Blanks International Monetary Fund…" at bounding box center [257, 166] width 356 height 344
click at [292, 45] on link "« Prev" at bounding box center [299, 45] width 23 height 12
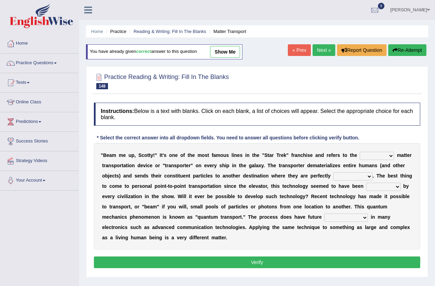
click at [379, 156] on select "futuristic altruistic moralistic linguistic" at bounding box center [377, 156] width 34 height 8
click at [386, 133] on div "Instructions: Below is a text with blanks. Click on each blank, a list of choic…" at bounding box center [257, 186] width 330 height 175
click at [370, 156] on select "futuristic altruistic moralistic linguistic" at bounding box center [377, 156] width 34 height 8
click at [339, 156] on b "s" at bounding box center [338, 156] width 3 height 6
click at [354, 175] on select "gobbled dissembled reassembled cabled" at bounding box center [352, 177] width 39 height 8
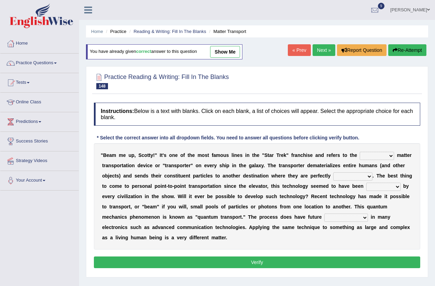
select select "reassembled"
click at [333, 173] on select "gobbled dissembled reassembled cabled" at bounding box center [352, 177] width 39 height 8
click at [383, 156] on select "futuristic altruistic moralistic linguistic" at bounding box center [377, 156] width 34 height 8
select select "futuristic"
click at [360, 152] on select "futuristic altruistic moralistic linguistic" at bounding box center [377, 156] width 34 height 8
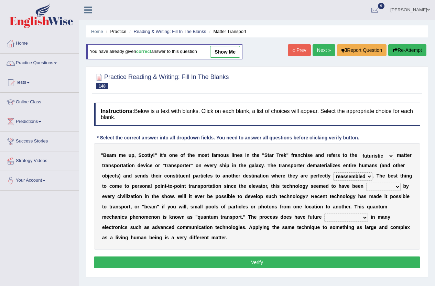
click at [376, 188] on select "irrupted adopted exempted erupted" at bounding box center [383, 187] width 34 height 8
select select "adopted"
click at [366, 183] on select "irrupted adopted exempted erupted" at bounding box center [383, 187] width 34 height 8
click at [355, 219] on select "amplifications applications certifications simplifications" at bounding box center [346, 218] width 44 height 8
select select "simplifications"
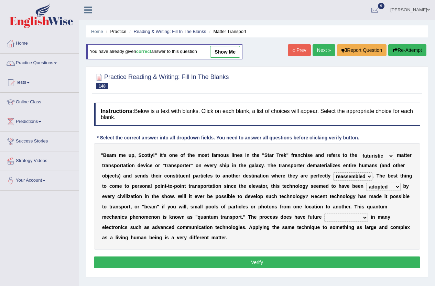
click at [324, 214] on select "amplifications applications certifications simplifications" at bounding box center [346, 218] width 44 height 8
click at [305, 261] on button "Verify" at bounding box center [257, 263] width 326 height 12
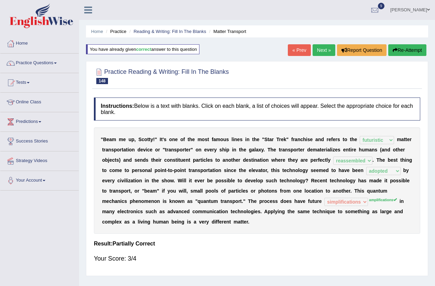
click at [412, 53] on button "Re-Attempt" at bounding box center [407, 50] width 38 height 12
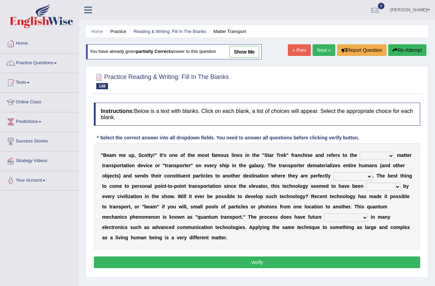
drag, startPoint x: 375, startPoint y: 154, endPoint x: 378, endPoint y: 157, distance: 3.9
click at [375, 155] on select "futuristic altruistic moralistic linguistic" at bounding box center [377, 156] width 34 height 8
select select "futuristic"
click at [360, 152] on select "futuristic altruistic moralistic linguistic" at bounding box center [377, 156] width 34 height 8
click at [343, 182] on div "" B e a m m e u p , S [PERSON_NAME] ! " I t ' s o n e o f t h e m o s t f a m o…" at bounding box center [257, 196] width 326 height 107
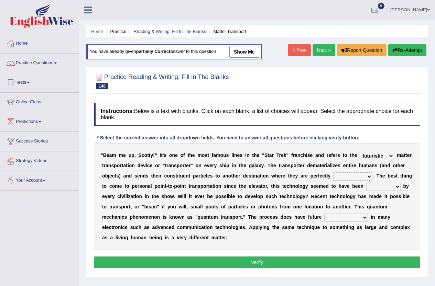
click at [346, 180] on select "gobbled dissembled reassembled cabled" at bounding box center [352, 177] width 39 height 8
select select "dissembled"
click at [333, 173] on select "gobbled dissembled reassembled cabled" at bounding box center [352, 177] width 39 height 8
click at [378, 186] on select "irrupted adopted exempted erupted" at bounding box center [383, 187] width 34 height 8
select select "adopted"
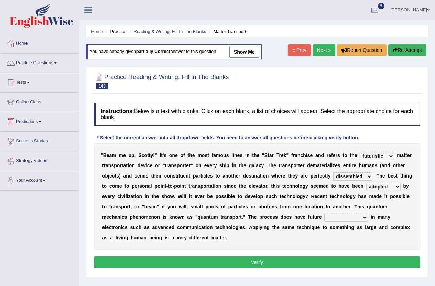
click at [366, 183] on select "irrupted adopted exempted erupted" at bounding box center [383, 187] width 34 height 8
click at [390, 188] on select "irrupted adopted exempted erupted" at bounding box center [383, 187] width 34 height 8
click at [323, 197] on b "n" at bounding box center [324, 197] width 3 height 6
click at [347, 220] on select "amplifications applications certifications simplifications" at bounding box center [346, 218] width 44 height 8
click at [324, 214] on select "amplifications applications certifications simplifications" at bounding box center [346, 218] width 44 height 8
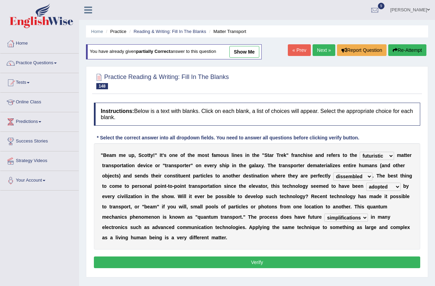
click at [358, 219] on select "amplifications applications certifications simplifications" at bounding box center [346, 218] width 44 height 8
click at [324, 214] on select "amplifications applications certifications simplifications" at bounding box center [346, 218] width 44 height 8
click at [360, 217] on select "amplifications applications certifications simplifications" at bounding box center [346, 218] width 44 height 8
select select "amplifications"
click at [324, 214] on select "amplifications applications certifications simplifications" at bounding box center [346, 218] width 44 height 8
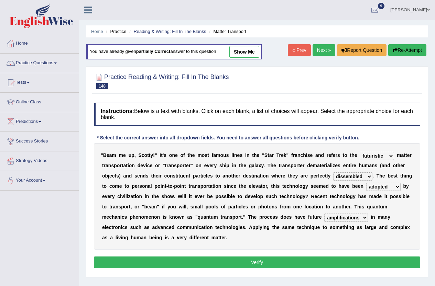
click at [296, 266] on button "Verify" at bounding box center [257, 263] width 326 height 12
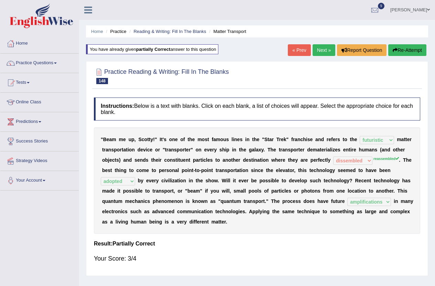
click at [416, 46] on button "Re-Attempt" at bounding box center [407, 50] width 38 height 12
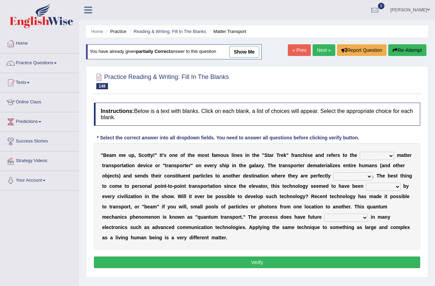
click at [373, 155] on select "futuristic altruistic moralistic linguistic" at bounding box center [377, 156] width 34 height 8
select select "futuristic"
click at [360, 152] on select "futuristic altruistic moralistic linguistic" at bounding box center [377, 156] width 34 height 8
click at [354, 176] on select "gobbled dissembled reassembled cabled" at bounding box center [352, 177] width 39 height 8
select select "reassembled"
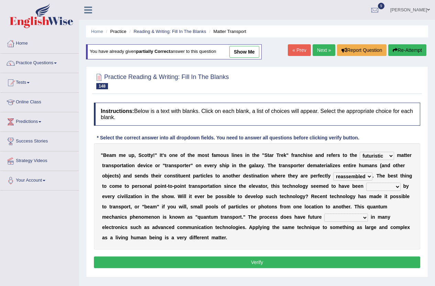
click at [333, 173] on select "gobbled dissembled reassembled cabled" at bounding box center [352, 177] width 39 height 8
click at [379, 184] on select "irrupted adopted exempted erupted" at bounding box center [383, 187] width 34 height 8
click at [366, 183] on select "irrupted adopted exempted erupted" at bounding box center [383, 187] width 34 height 8
click at [385, 186] on select "irrupted adopted exempted erupted" at bounding box center [383, 187] width 34 height 8
click at [366, 183] on select "irrupted adopted exempted erupted" at bounding box center [383, 187] width 34 height 8
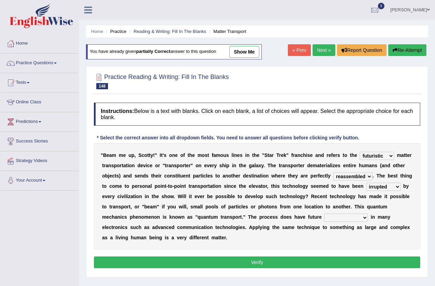
click at [388, 186] on select "irrupted adopted exempted erupted" at bounding box center [383, 187] width 34 height 8
select select "adopted"
click at [366, 183] on select "irrupted adopted exempted erupted" at bounding box center [383, 187] width 34 height 8
click at [390, 188] on select "irrupted adopted exempted erupted" at bounding box center [383, 187] width 34 height 8
click at [320, 188] on b "m" at bounding box center [321, 187] width 4 height 6
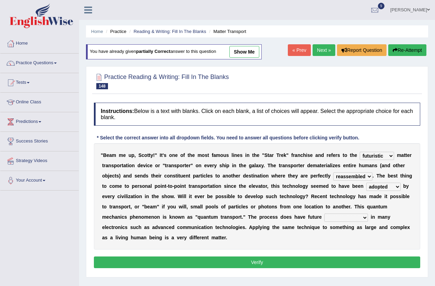
click at [351, 219] on select "amplifications applications certifications simplifications" at bounding box center [346, 218] width 44 height 8
select select "amplifications"
click at [324, 214] on select "amplifications applications certifications simplifications" at bounding box center [346, 218] width 44 height 8
click at [284, 262] on button "Verify" at bounding box center [257, 263] width 326 height 12
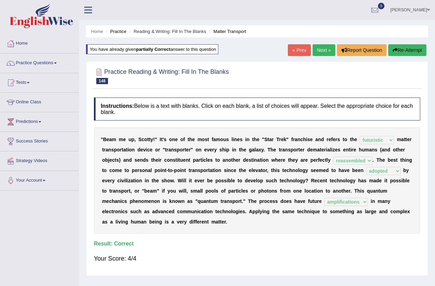
click at [298, 54] on link "« Prev" at bounding box center [299, 50] width 23 height 12
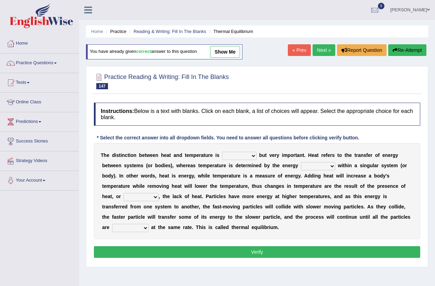
click at [248, 157] on select "subtle spittle brittle dismantle" at bounding box center [239, 156] width 34 height 8
click at [255, 95] on div "Practice Reading & Writing: Fill In The Blanks 147 Thermal Equilibrium Instruct…" at bounding box center [257, 166] width 342 height 201
click at [240, 55] on link "show me" at bounding box center [225, 52] width 30 height 12
select select "subtle"
select select "contained"
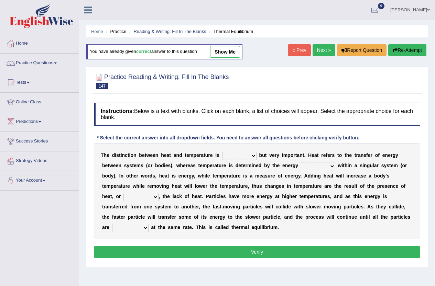
select select "conversely"
select select "operating"
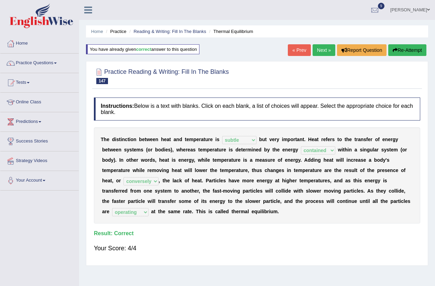
click at [403, 46] on button "Re-Attempt" at bounding box center [407, 50] width 38 height 12
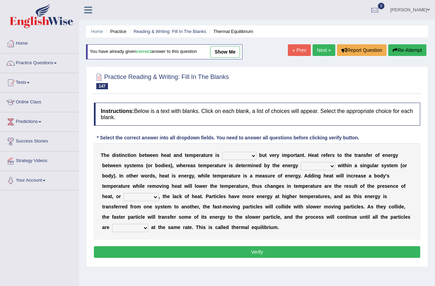
click at [238, 160] on select "subtle spittle brittle dismantle" at bounding box center [239, 156] width 34 height 8
select select "subtle"
click at [222, 152] on select "subtle spittle brittle dismantle" at bounding box center [239, 156] width 34 height 8
click at [318, 163] on select "retained sustained contained remained" at bounding box center [318, 166] width 34 height 8
select select "contained"
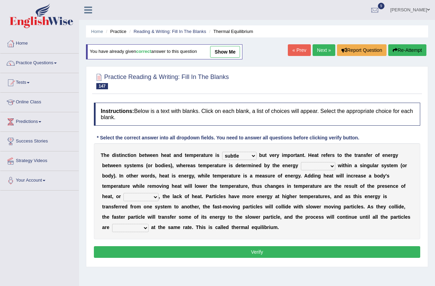
click at [301, 162] on select "retained sustained contained remained" at bounding box center [318, 166] width 34 height 8
click at [135, 197] on select "scarcely conversely sparsely diversely" at bounding box center [140, 197] width 35 height 8
select select "conversely"
click at [123, 193] on select "scarcely conversely sparsely diversely" at bounding box center [140, 197] width 35 height 8
click at [141, 198] on select "scarcely conversely sparsely diversely" at bounding box center [140, 197] width 35 height 8
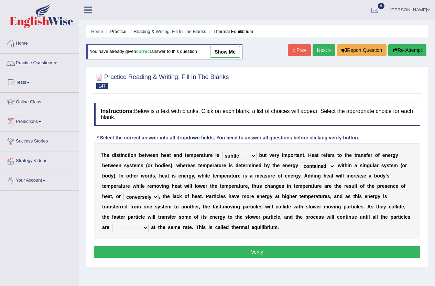
click at [178, 202] on div "T h e d i s t i n c t i o n b e t w e e n h e a t a n d t e m p e r a t u r e i…" at bounding box center [257, 191] width 326 height 96
click at [138, 200] on select "scarcely conversely sparsely diversely" at bounding box center [140, 197] width 35 height 8
click at [208, 201] on div "T h e d i s t i n c t i o n b e t w e e n h e a t a n d t e m p e r a t u r e i…" at bounding box center [257, 191] width 326 height 96
click at [134, 229] on select "dictating devastating operating fascinating" at bounding box center [130, 228] width 36 height 8
select select "dictating"
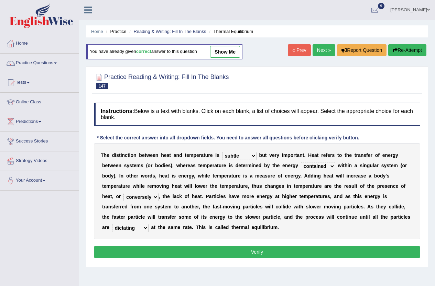
click at [112, 224] on select "dictating devastating operating fascinating" at bounding box center [130, 228] width 36 height 8
click at [226, 251] on button "Verify" at bounding box center [257, 253] width 326 height 12
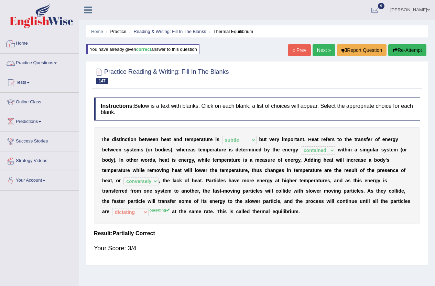
click at [27, 44] on link "Home" at bounding box center [39, 42] width 78 height 17
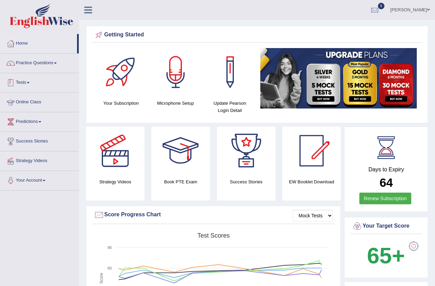
click at [20, 79] on link "Tests" at bounding box center [39, 81] width 78 height 17
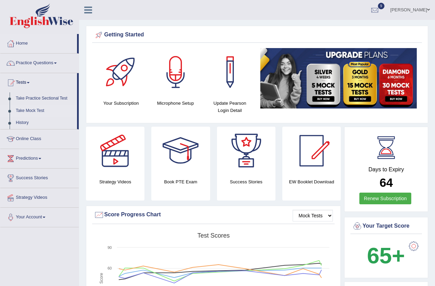
click at [30, 109] on link "Take Mock Test" at bounding box center [45, 111] width 64 height 12
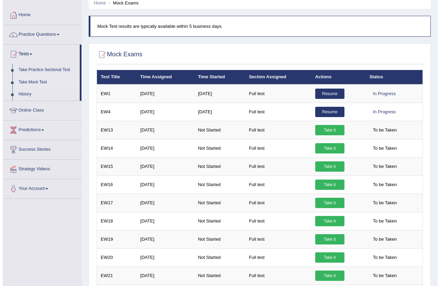
scroll to position [24, 0]
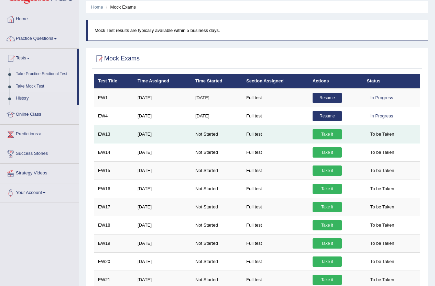
click at [334, 137] on link "Take it" at bounding box center [327, 134] width 29 height 10
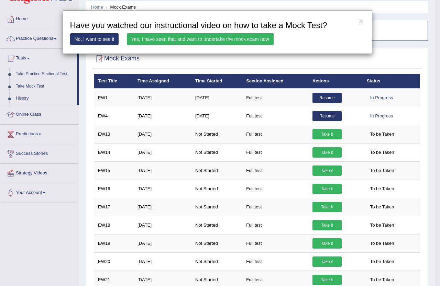
click at [206, 38] on link "Yes, I have seen that and want to undertake the mock exam now" at bounding box center [200, 39] width 147 height 12
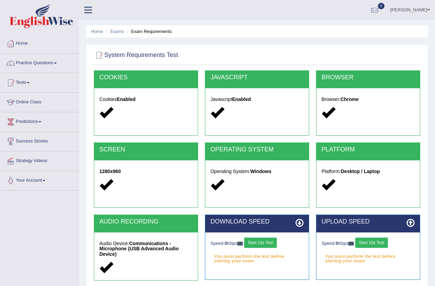
click at [275, 243] on button "Start 10s Test" at bounding box center [260, 243] width 33 height 10
click at [370, 243] on button "Start 10s Test" at bounding box center [371, 243] width 33 height 10
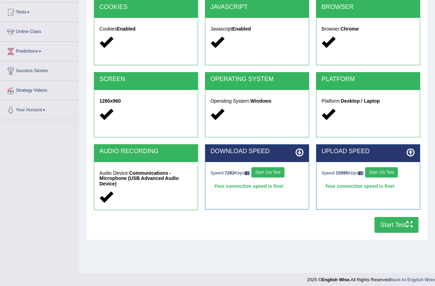
scroll to position [75, 0]
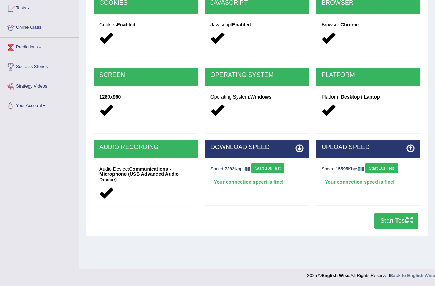
click at [397, 222] on button "Start Test" at bounding box center [396, 221] width 44 height 16
